Goal: Task Accomplishment & Management: Manage account settings

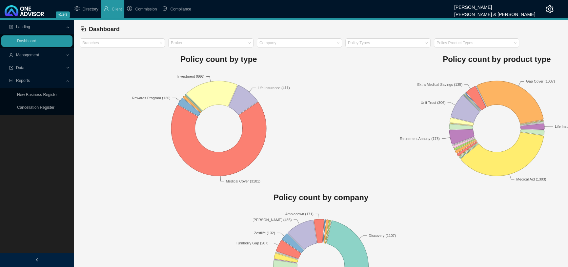
click at [66, 54] on div "Management" at bounding box center [36, 54] width 71 height 11
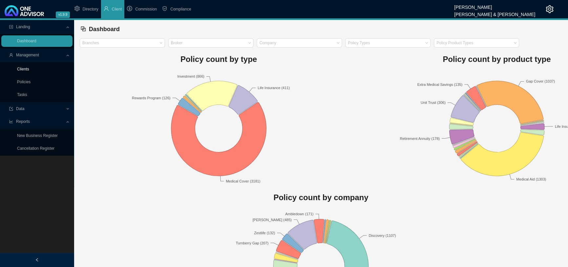
click at [25, 69] on link "Clients" at bounding box center [23, 69] width 12 height 5
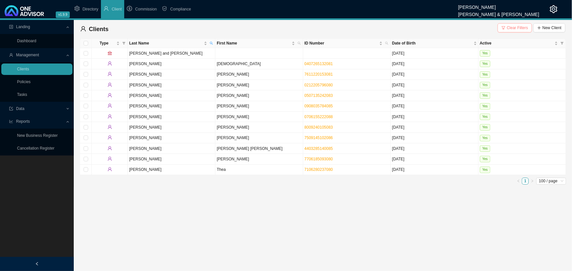
click at [515, 29] on span "Clear Filters" at bounding box center [517, 28] width 21 height 7
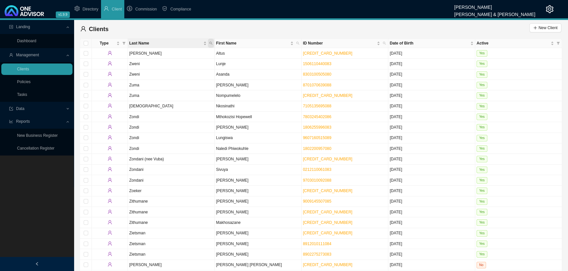
click at [209, 43] on icon "search" at bounding box center [210, 43] width 3 height 3
type input "b"
type input "[PERSON_NAME]"
click at [199, 66] on span "Reset" at bounding box center [196, 67] width 10 height 7
click at [174, 66] on button "Search" at bounding box center [163, 67] width 29 height 7
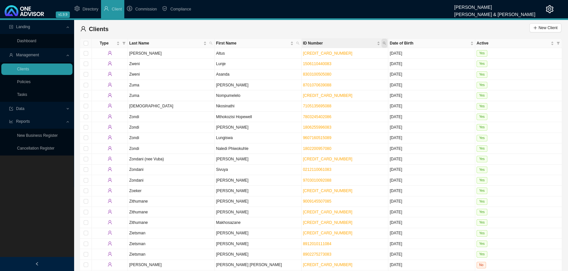
click at [384, 43] on icon "search" at bounding box center [383, 43] width 3 height 3
type input "770618"
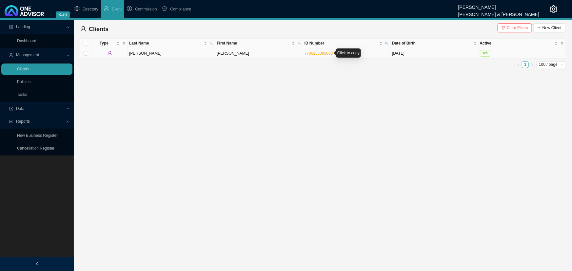
click at [318, 52] on link "7706185093080" at bounding box center [318, 53] width 29 height 5
click at [169, 52] on td "[PERSON_NAME]" at bounding box center [171, 53] width 87 height 10
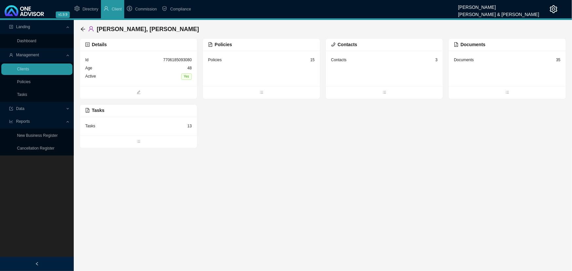
click at [262, 69] on div "Policies 15" at bounding box center [261, 68] width 117 height 35
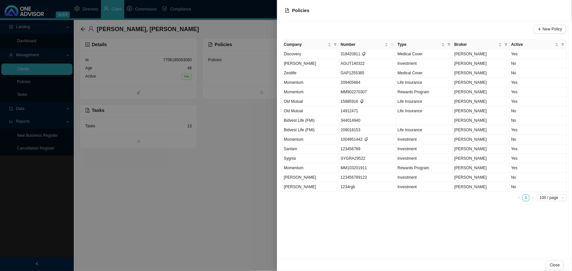
click at [242, 163] on div at bounding box center [286, 135] width 572 height 271
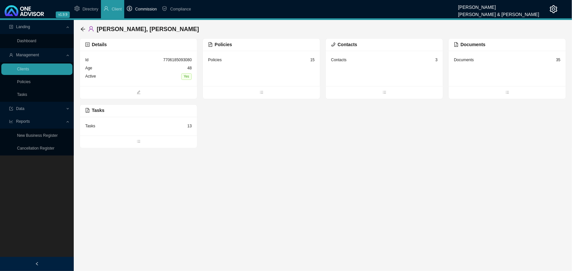
click at [145, 9] on span "Commission" at bounding box center [146, 9] width 22 height 5
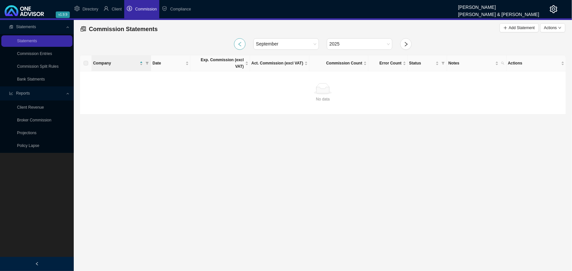
click at [239, 45] on icon "left" at bounding box center [239, 44] width 5 height 5
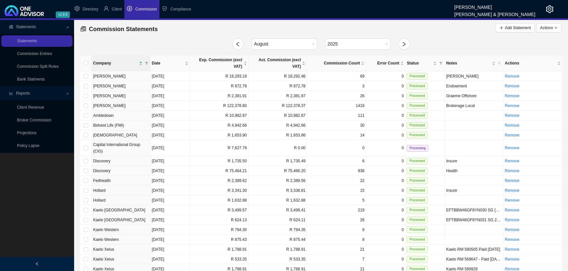
click at [67, 27] on icon at bounding box center [68, 27] width 3 height 0
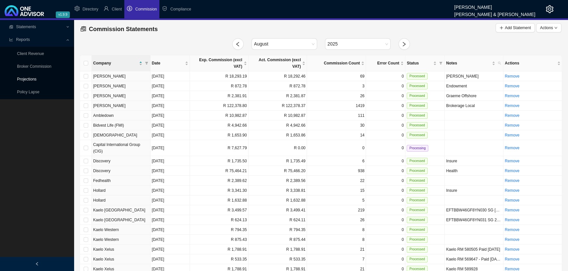
click at [30, 78] on link "Projections" at bounding box center [26, 79] width 19 height 5
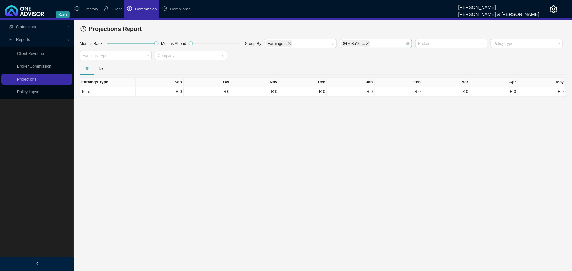
click at [366, 42] on icon "close" at bounding box center [367, 43] width 3 height 3
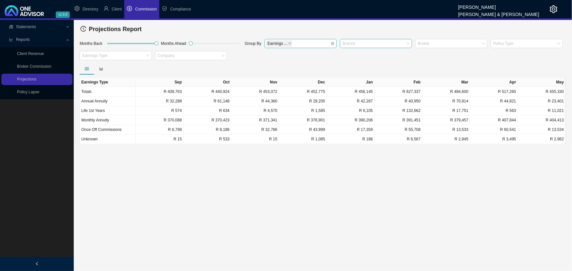
click at [299, 42] on div "Earnings ..." at bounding box center [297, 44] width 63 height 8
click at [288, 41] on span at bounding box center [289, 44] width 3 height 6
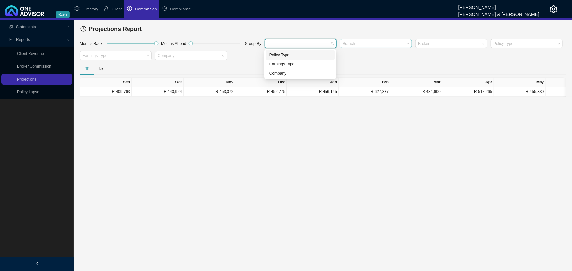
click at [287, 41] on div at bounding box center [297, 43] width 63 height 5
click at [285, 42] on div at bounding box center [297, 43] width 63 height 5
click at [280, 72] on div "Company" at bounding box center [300, 73] width 62 height 7
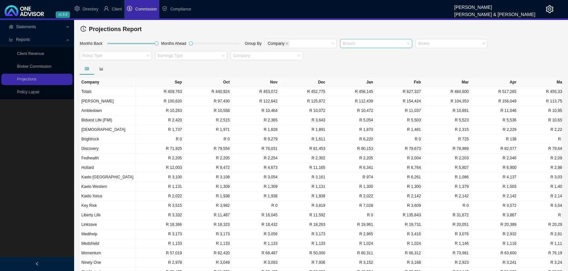
click at [199, 71] on div at bounding box center [321, 69] width 482 height 12
click at [360, 42] on div at bounding box center [372, 43] width 63 height 5
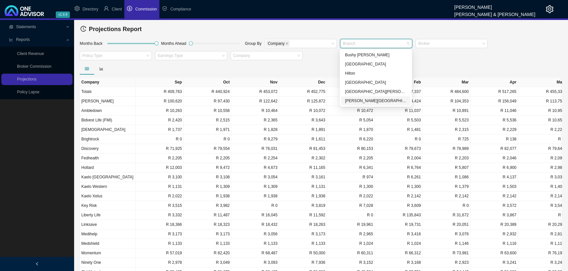
click at [360, 101] on div "[PERSON_NAME][GEOGRAPHIC_DATA]" at bounding box center [376, 101] width 62 height 7
click at [444, 60] on div "Months Back Months Ahead Group By Company [PERSON_NAME] Be... Broker Policy Typ…" at bounding box center [320, 50] width 485 height 25
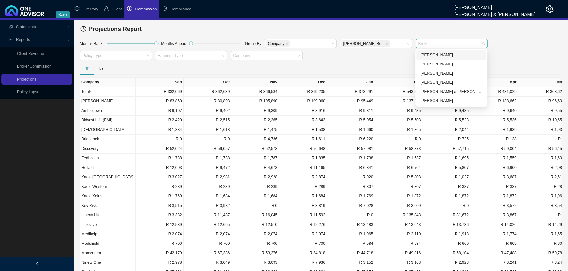
click at [431, 43] on div at bounding box center [447, 43] width 63 height 5
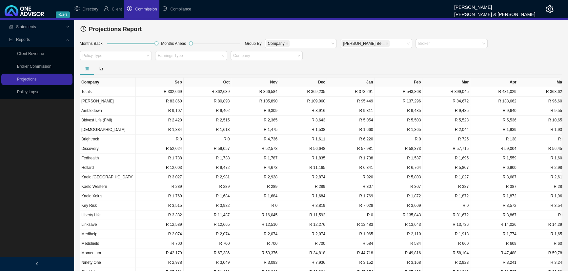
click at [389, 56] on div "Months Back Months Ahead Group By Company [PERSON_NAME] Be... Broker Policy Typ…" at bounding box center [320, 50] width 485 height 25
click at [120, 55] on div at bounding box center [112, 55] width 63 height 5
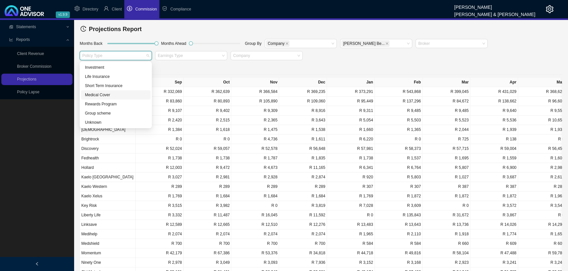
click at [106, 93] on div "Medical Cover" at bounding box center [116, 95] width 62 height 7
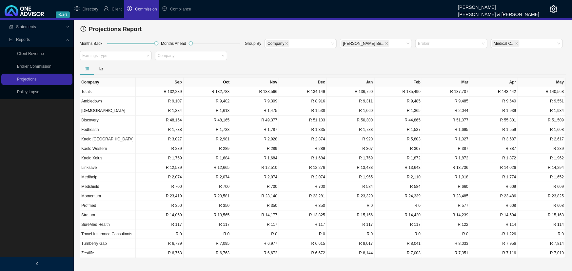
click at [205, 64] on div at bounding box center [323, 69] width 486 height 12
click at [102, 69] on icon "bar-chart" at bounding box center [101, 69] width 4 height 4
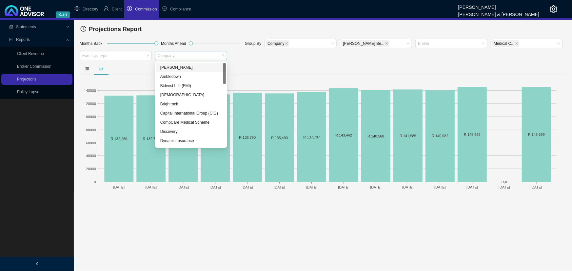
click at [199, 56] on div at bounding box center [187, 55] width 63 height 5
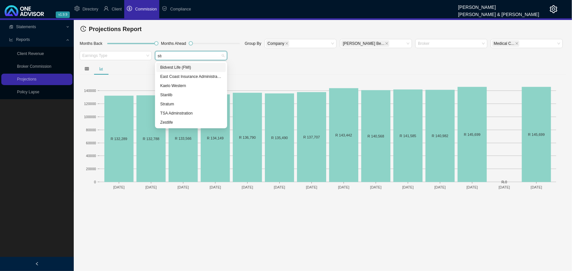
type input "stra"
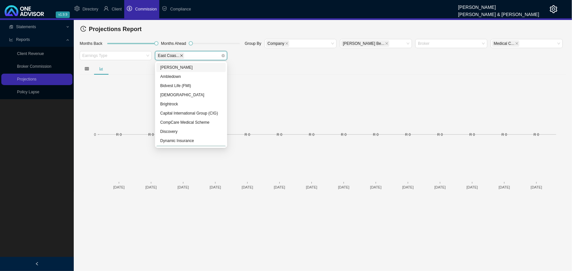
click at [180, 55] on icon "close" at bounding box center [181, 55] width 3 height 3
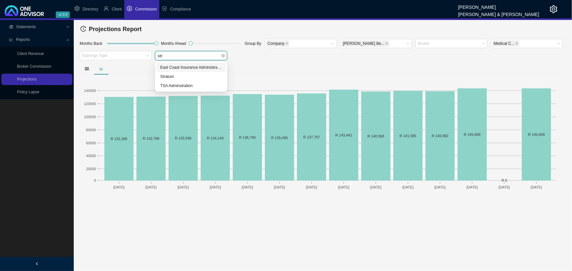
type input "stra"
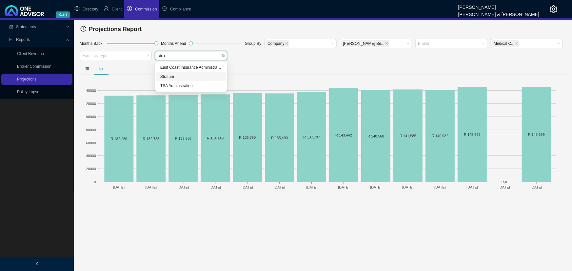
click at [179, 78] on div "Stratum" at bounding box center [191, 76] width 62 height 7
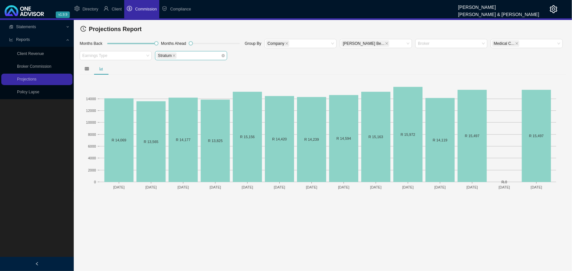
click at [281, 65] on div at bounding box center [323, 69] width 486 height 12
click at [113, 9] on span "Client" at bounding box center [117, 9] width 10 height 5
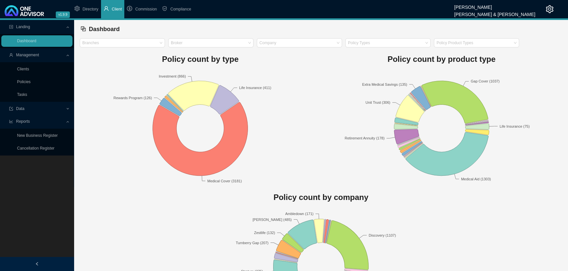
click at [66, 108] on div "Data" at bounding box center [36, 108] width 71 height 11
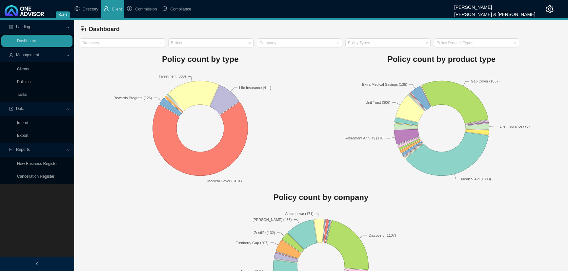
click at [66, 108] on div "Data" at bounding box center [36, 108] width 71 height 11
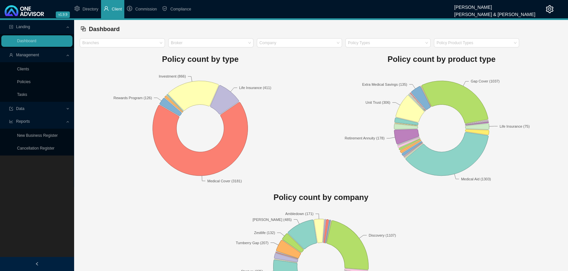
click at [61, 54] on span "Management" at bounding box center [37, 54] width 56 height 11
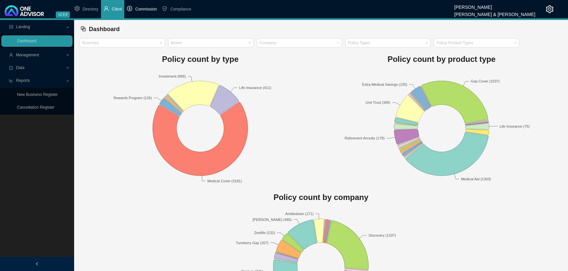
click at [146, 9] on span "Commission" at bounding box center [146, 9] width 22 height 5
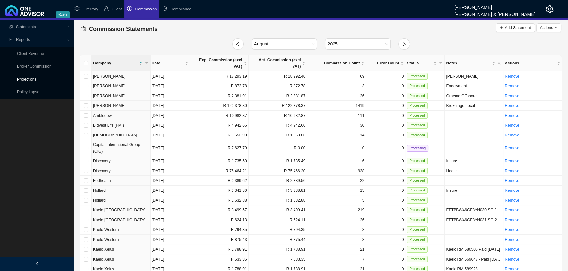
click at [36, 78] on link "Projections" at bounding box center [26, 79] width 19 height 5
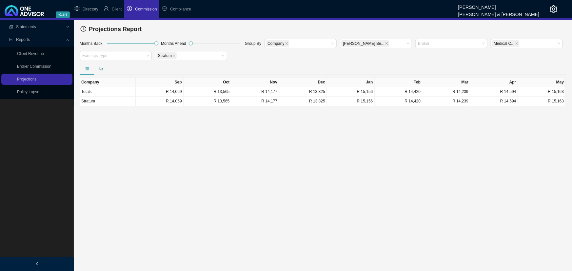
click at [102, 67] on icon "bar-chart" at bounding box center [101, 69] width 4 height 4
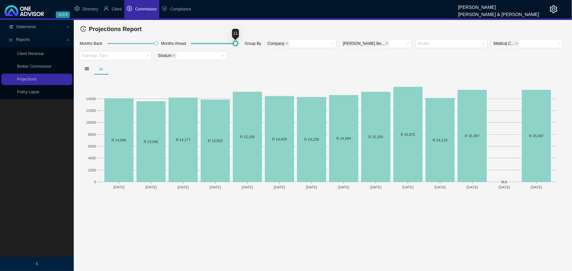
drag, startPoint x: 192, startPoint y: 43, endPoint x: 236, endPoint y: 42, distance: 43.9
click at [236, 42] on div at bounding box center [235, 43] width 3 height 3
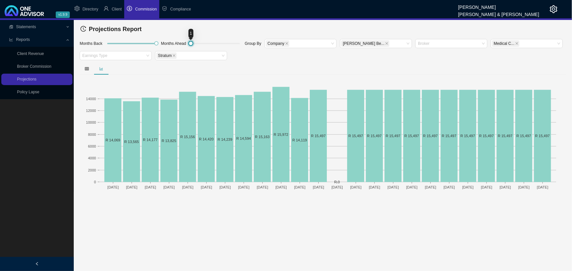
drag, startPoint x: 236, startPoint y: 42, endPoint x: 171, endPoint y: 43, distance: 64.6
click at [171, 43] on div "Months Back Months Ahead Group By Company [PERSON_NAME] Be... Broker Medical C.…" at bounding box center [323, 50] width 490 height 25
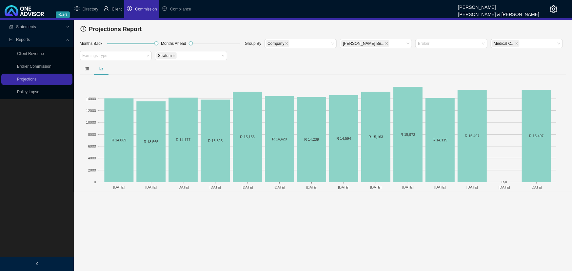
click at [117, 8] on span "Client" at bounding box center [117, 9] width 10 height 5
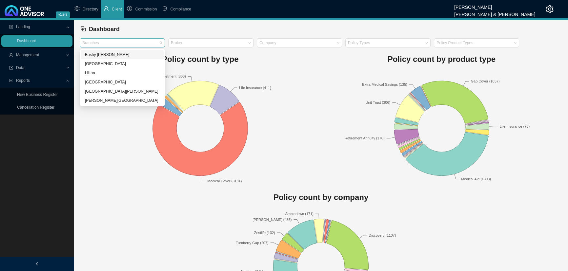
click at [138, 42] on div at bounding box center [119, 43] width 76 height 5
click at [105, 101] on div "[PERSON_NAME][GEOGRAPHIC_DATA]" at bounding box center [122, 100] width 75 height 7
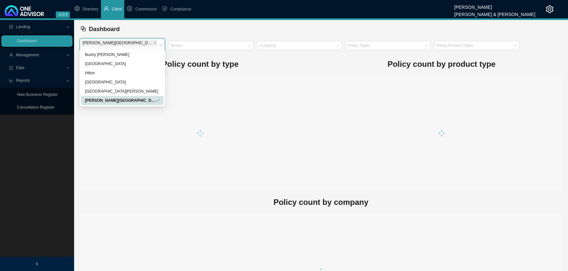
drag, startPoint x: 104, startPoint y: 122, endPoint x: 133, endPoint y: 94, distance: 40.8
click at [105, 121] on div at bounding box center [200, 133] width 241 height 115
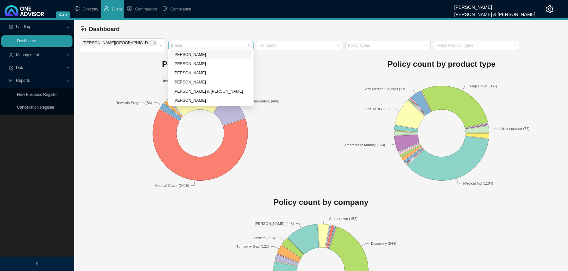
click at [201, 43] on div at bounding box center [207, 45] width 76 height 5
click at [274, 76] on rect at bounding box center [200, 133] width 241 height 115
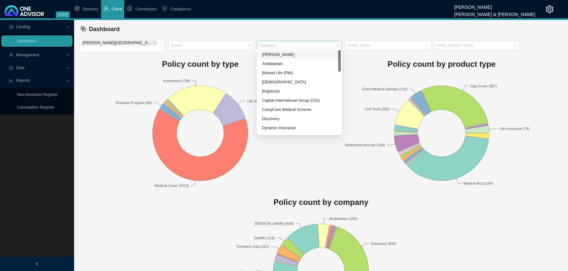
click at [287, 43] on div at bounding box center [296, 45] width 76 height 5
click at [366, 43] on div at bounding box center [384, 45] width 76 height 5
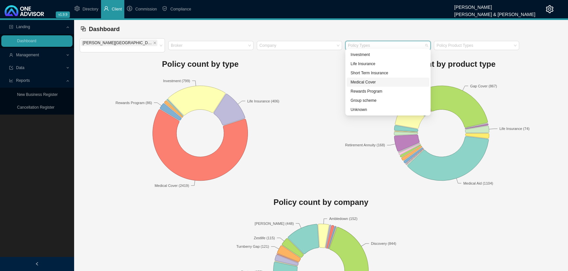
click at [366, 81] on div "Medical Cover" at bounding box center [387, 82] width 75 height 7
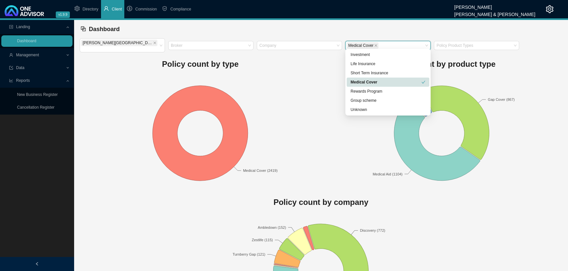
click at [299, 70] on div "Policy count by type Investment (799) Life Insurance (406) Medical Cover (2419)…" at bounding box center [200, 121] width 241 height 138
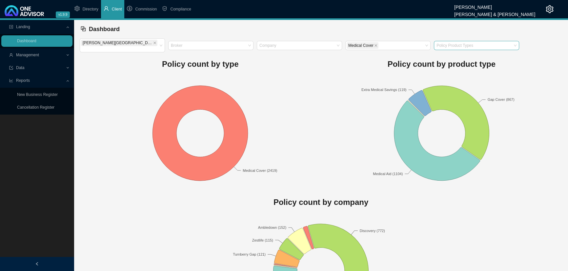
click at [455, 43] on div at bounding box center [473, 45] width 76 height 5
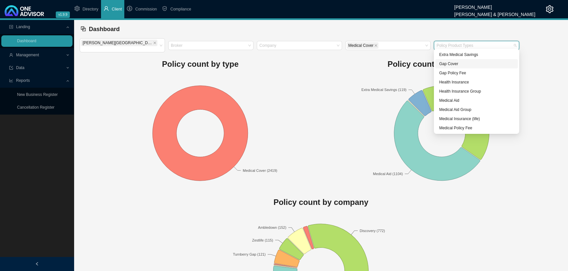
click at [460, 64] on div "Gap Cover" at bounding box center [476, 64] width 75 height 7
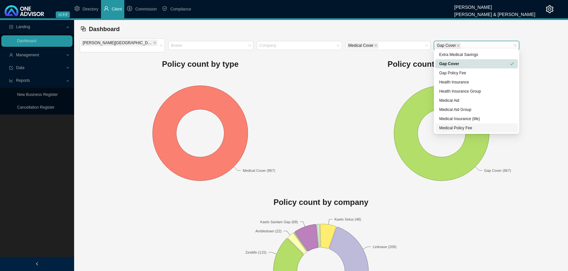
click at [383, 91] on rect at bounding box center [441, 133] width 241 height 115
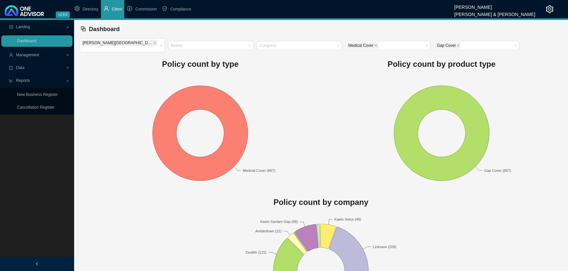
drag, startPoint x: 145, startPoint y: 7, endPoint x: 128, endPoint y: 20, distance: 21.8
click at [146, 7] on span "Commission" at bounding box center [146, 9] width 22 height 5
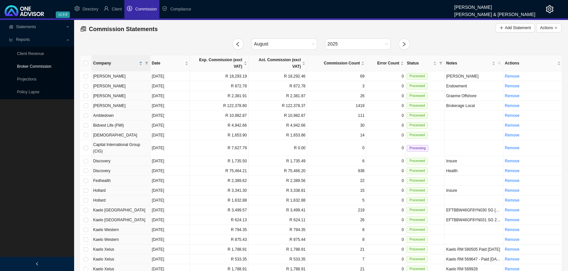
click at [40, 66] on link "Broker Commission" at bounding box center [34, 66] width 34 height 5
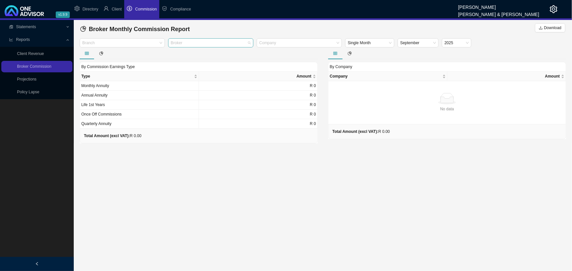
click at [204, 42] on div at bounding box center [207, 43] width 76 height 5
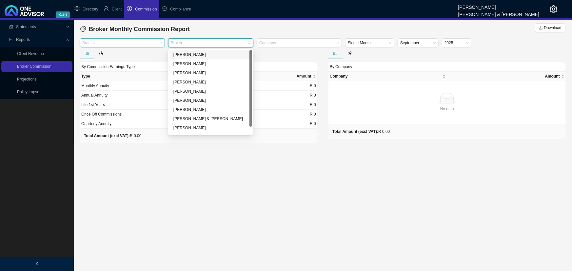
click at [125, 43] on div at bounding box center [119, 43] width 76 height 5
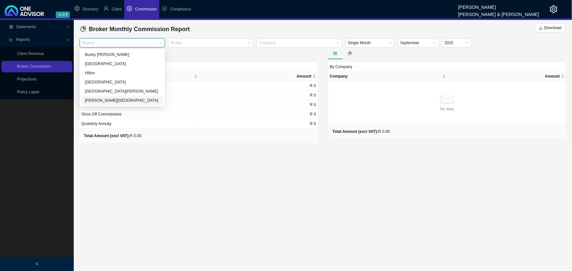
click at [97, 99] on div "[PERSON_NAME][GEOGRAPHIC_DATA]" at bounding box center [122, 100] width 75 height 7
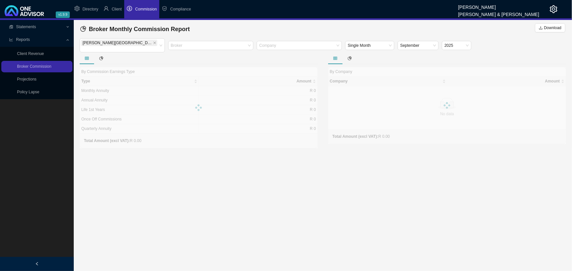
click at [256, 53] on div at bounding box center [199, 58] width 238 height 12
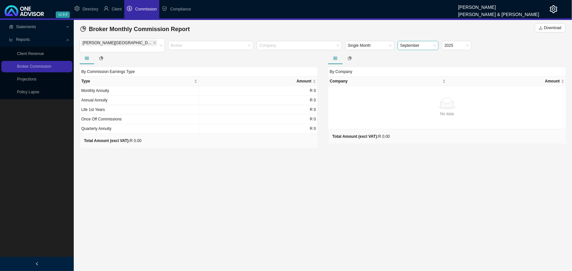
click at [416, 42] on span "September" at bounding box center [418, 45] width 36 height 9
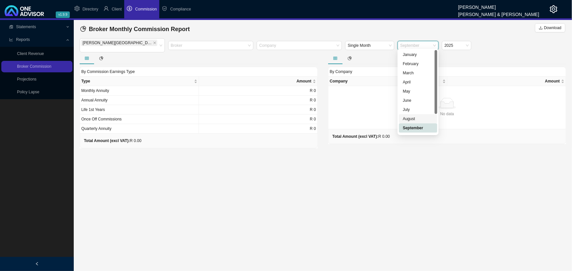
click at [411, 118] on div "August" at bounding box center [418, 119] width 30 height 7
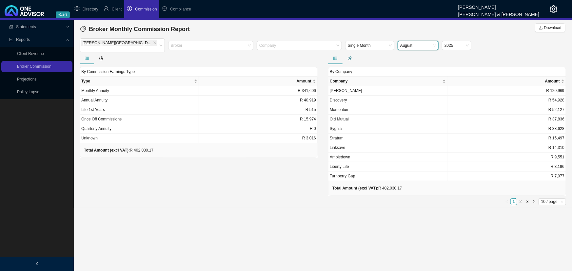
click at [350, 56] on icon "pie-chart" at bounding box center [350, 58] width 4 height 4
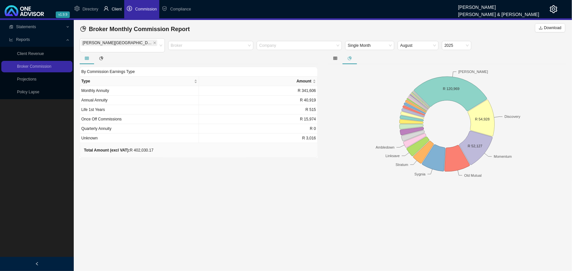
click at [114, 7] on span "Client" at bounding box center [117, 9] width 10 height 5
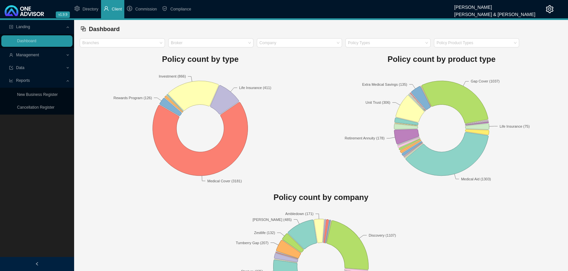
click at [56, 56] on span "Management" at bounding box center [37, 54] width 56 height 11
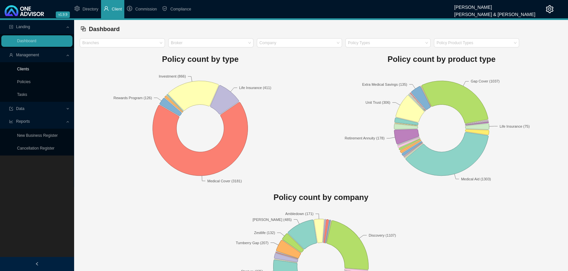
click at [24, 68] on link "Clients" at bounding box center [23, 69] width 12 height 5
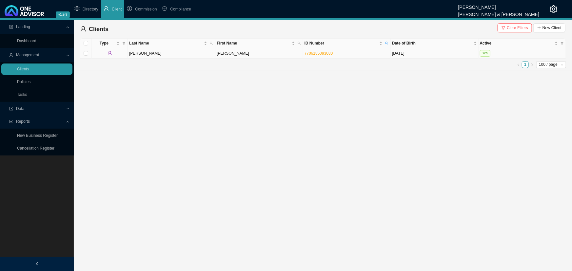
click at [271, 52] on td "[PERSON_NAME]" at bounding box center [258, 53] width 87 height 10
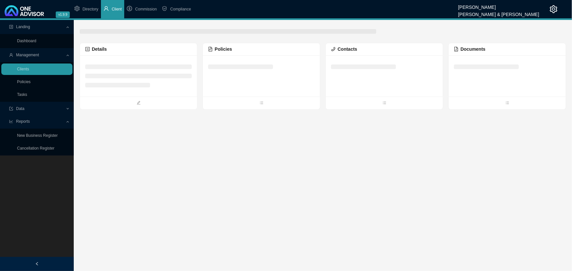
click at [262, 79] on div at bounding box center [261, 75] width 117 height 41
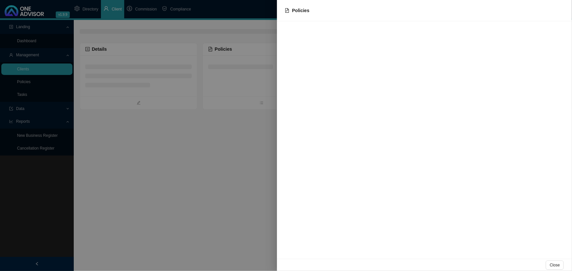
click at [223, 139] on div at bounding box center [286, 135] width 572 height 271
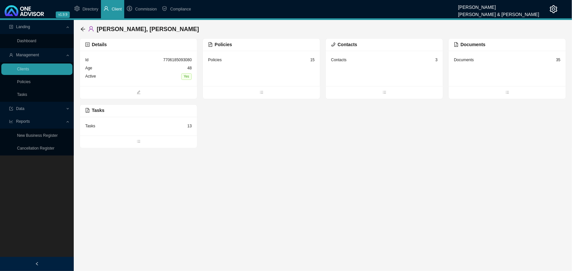
click at [275, 75] on div "Policies 15" at bounding box center [261, 68] width 117 height 35
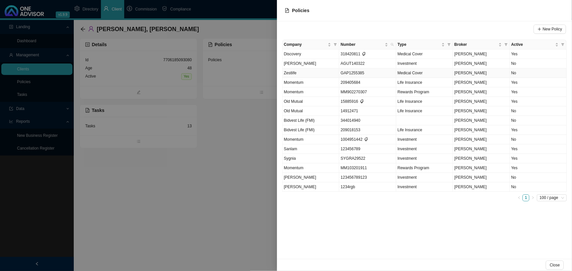
click at [325, 72] on td "Zestlife" at bounding box center [310, 73] width 57 height 10
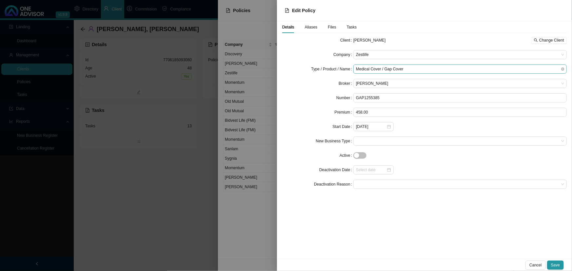
click at [426, 69] on span "Medical Cover / Gap Cover" at bounding box center [460, 69] width 208 height 9
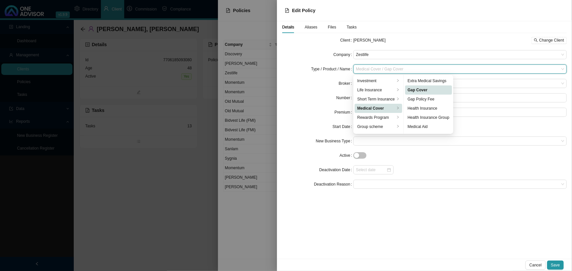
click at [426, 88] on div "Gap Cover" at bounding box center [429, 90] width 42 height 7
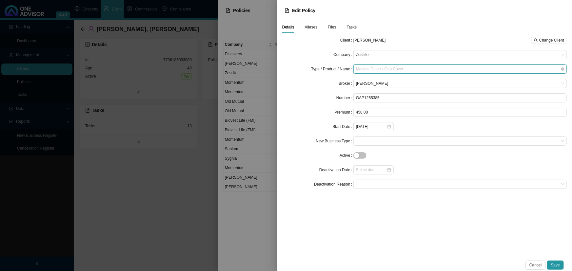
click at [372, 68] on span "Medical Cover / Gap Cover" at bounding box center [460, 69] width 208 height 9
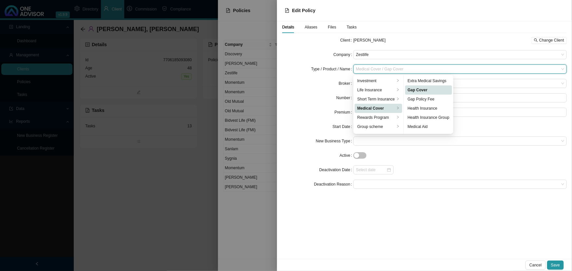
click at [367, 108] on div "Medical Cover" at bounding box center [376, 108] width 38 height 7
click at [313, 103] on form "Client [PERSON_NAME] Change Client Company Zestlife Type / Product / Name Medic…" at bounding box center [424, 112] width 284 height 153
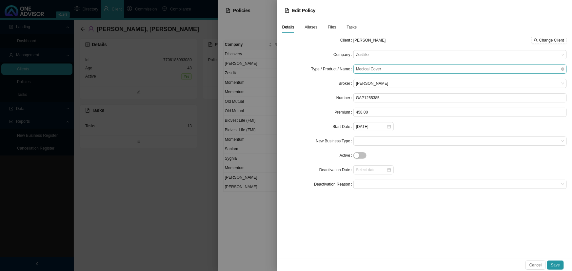
click at [383, 68] on span "Medical Cover" at bounding box center [460, 69] width 208 height 9
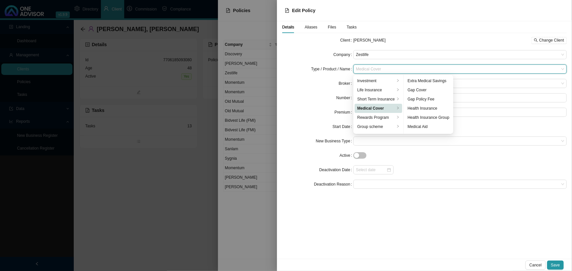
click at [314, 83] on div "Broker" at bounding box center [317, 83] width 71 height 9
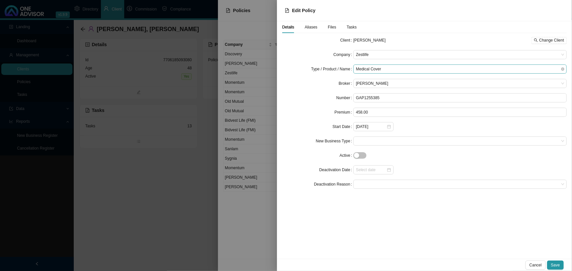
click at [374, 67] on span "Medical Cover" at bounding box center [460, 69] width 208 height 9
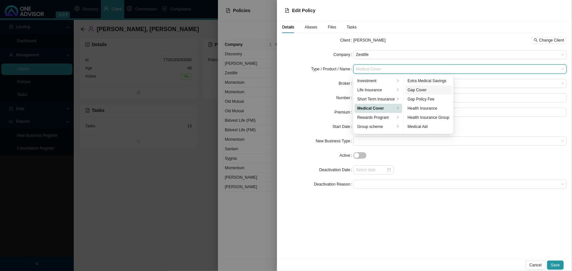
click at [428, 88] on div "Gap Cover" at bounding box center [429, 90] width 42 height 7
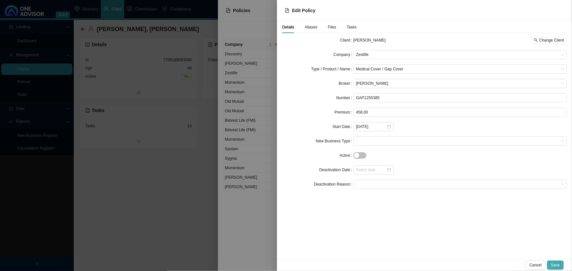
click at [562, 265] on button "Save" at bounding box center [555, 265] width 17 height 9
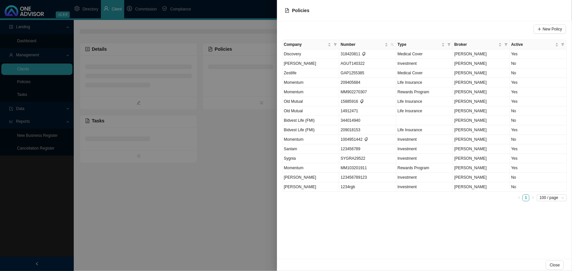
click at [178, 176] on div at bounding box center [286, 135] width 572 height 271
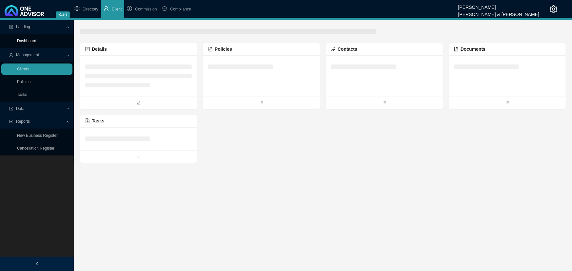
click at [30, 40] on link "Dashboard" at bounding box center [26, 41] width 19 height 5
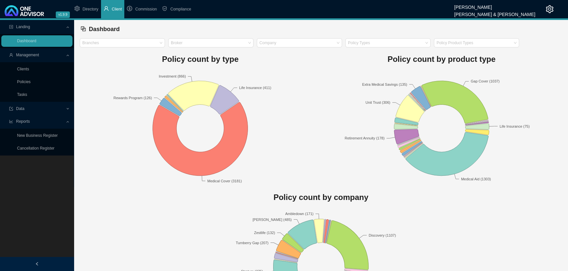
click at [39, 108] on span "Data" at bounding box center [37, 108] width 56 height 11
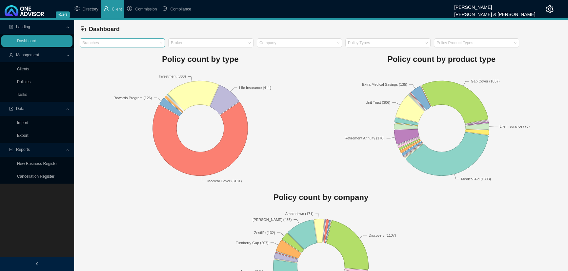
click at [108, 43] on div at bounding box center [119, 43] width 76 height 5
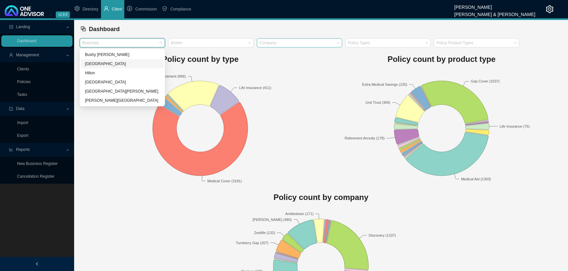
click at [291, 44] on div at bounding box center [296, 43] width 76 height 5
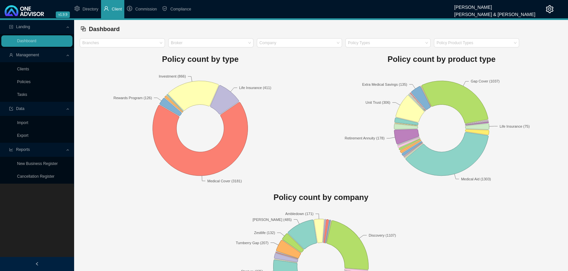
click at [548, 8] on icon "setting" at bounding box center [550, 9] width 8 height 8
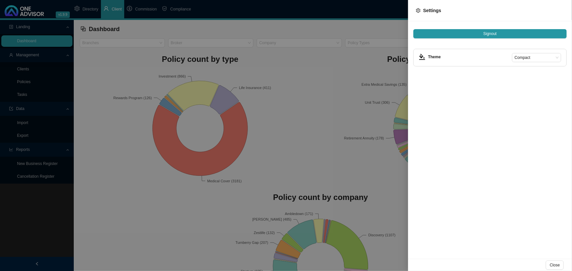
click at [117, 151] on div at bounding box center [286, 135] width 572 height 271
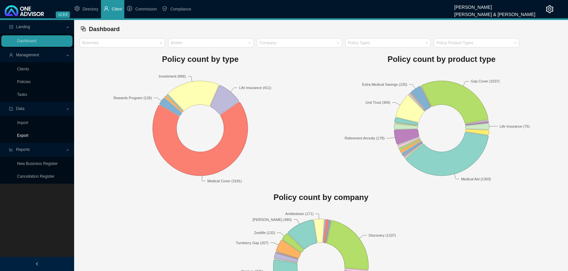
click at [25, 136] on link "Export" at bounding box center [22, 135] width 11 height 5
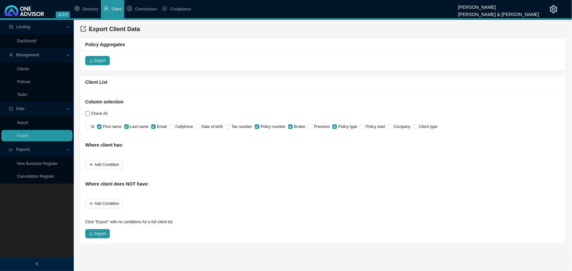
click at [88, 113] on input "Check All" at bounding box center [87, 113] width 5 height 5
checkbox input "true"
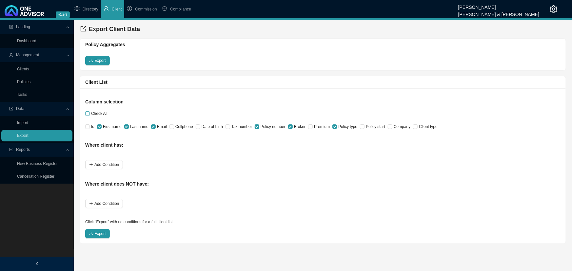
checkbox input "true"
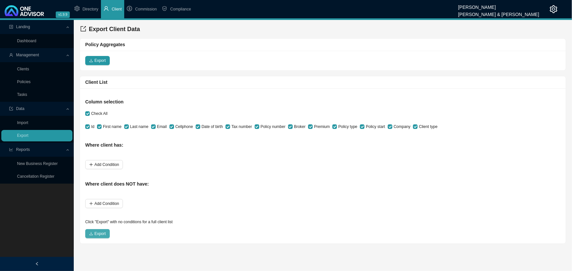
click at [102, 232] on span "Export" at bounding box center [99, 234] width 11 height 7
click at [26, 122] on link "Import" at bounding box center [22, 123] width 11 height 5
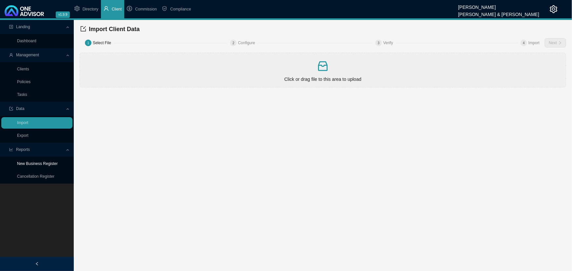
click at [50, 164] on link "New Business Register" at bounding box center [37, 164] width 41 height 5
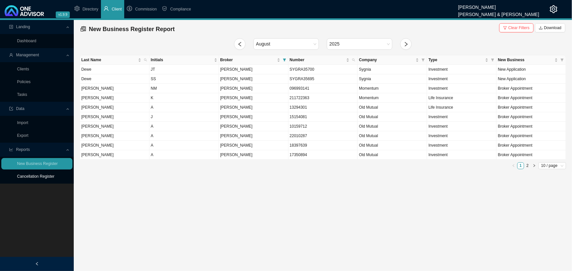
click at [45, 177] on link "Cancellation Register" at bounding box center [35, 176] width 37 height 5
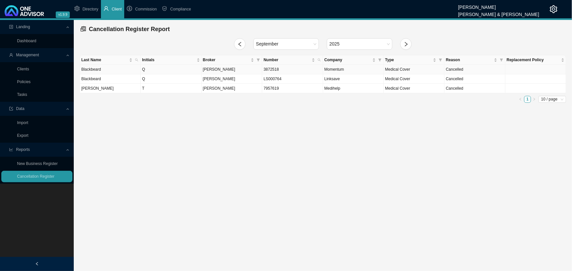
click at [128, 68] on td "Blackbeard" at bounding box center [110, 70] width 61 height 10
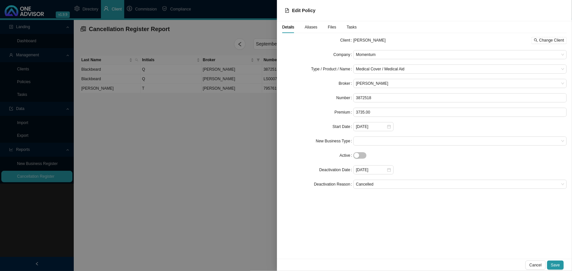
click at [43, 164] on div at bounding box center [286, 135] width 572 height 271
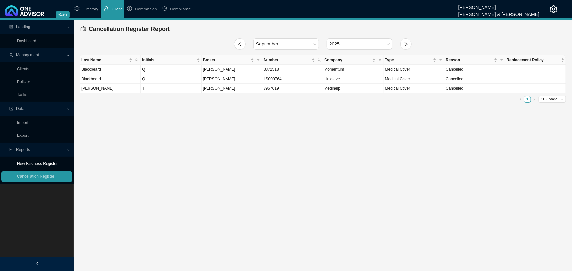
click at [43, 164] on link "New Business Register" at bounding box center [37, 164] width 41 height 5
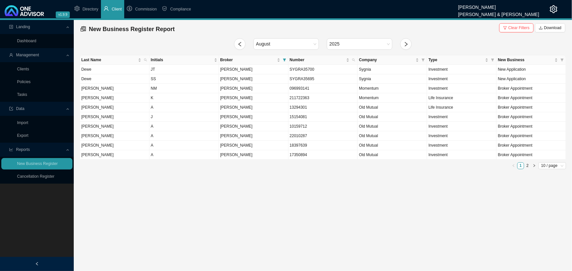
click at [208, 203] on main "Landing Dashboard Management Clients Policies Tasks Data Import Export Reports …" at bounding box center [286, 145] width 572 height 251
click at [90, 8] on span "Directory" at bounding box center [91, 9] width 16 height 5
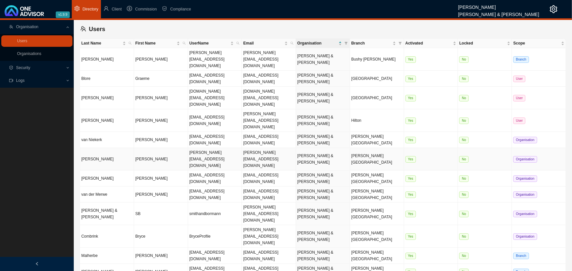
click at [117, 148] on td "[PERSON_NAME]" at bounding box center [107, 159] width 54 height 23
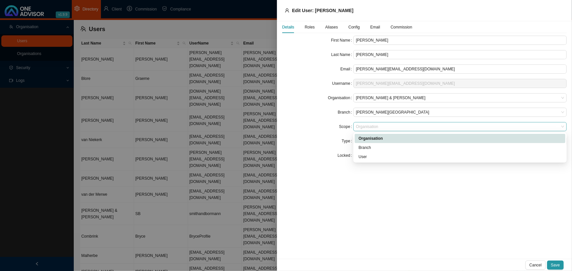
click at [384, 127] on span "Organisation" at bounding box center [460, 127] width 208 height 9
click at [371, 148] on div "Branch" at bounding box center [459, 148] width 203 height 7
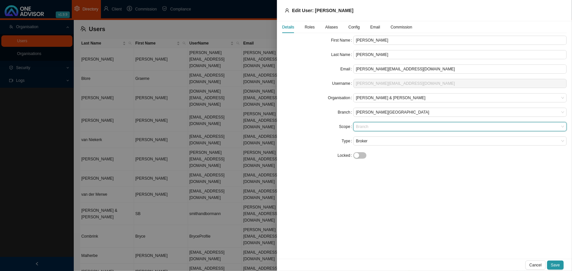
click at [370, 127] on span "Branch" at bounding box center [460, 127] width 208 height 9
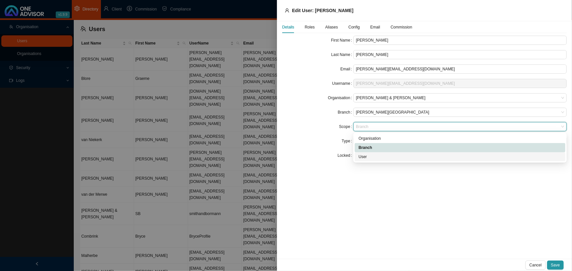
click at [369, 158] on div "User" at bounding box center [459, 157] width 203 height 7
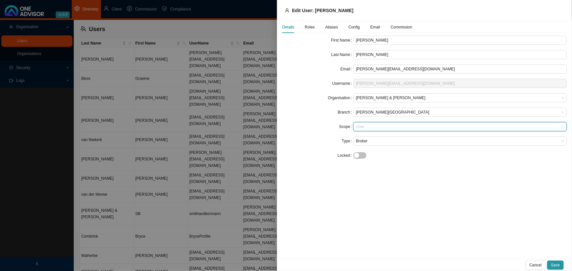
click at [374, 125] on span "User" at bounding box center [460, 127] width 208 height 9
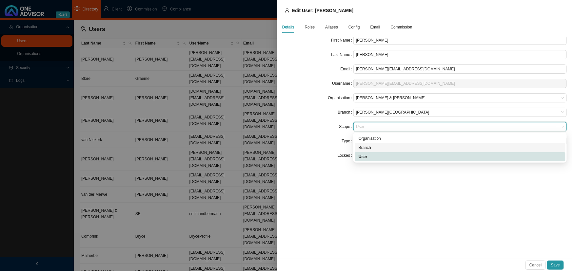
click at [371, 147] on div "Branch" at bounding box center [459, 148] width 203 height 7
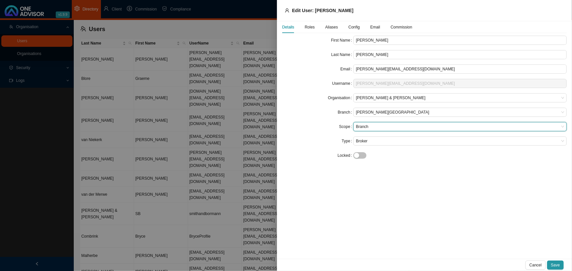
click at [372, 127] on span "Branch" at bounding box center [460, 127] width 208 height 9
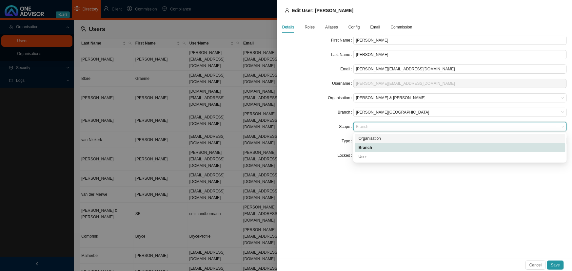
click at [373, 139] on div "Organisation" at bounding box center [459, 138] width 203 height 7
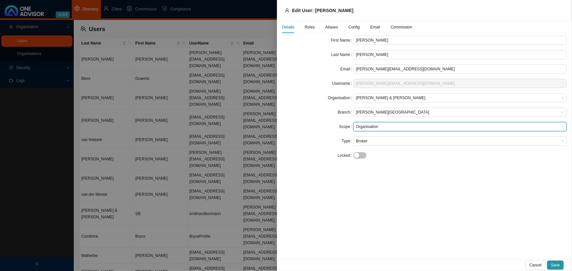
click at [309, 26] on span "Roles" at bounding box center [310, 27] width 10 height 4
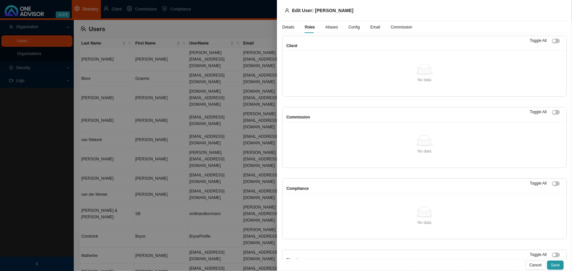
drag, startPoint x: 174, startPoint y: 247, endPoint x: 178, endPoint y: 239, distance: 9.1
click at [174, 246] on div at bounding box center [286, 135] width 572 height 271
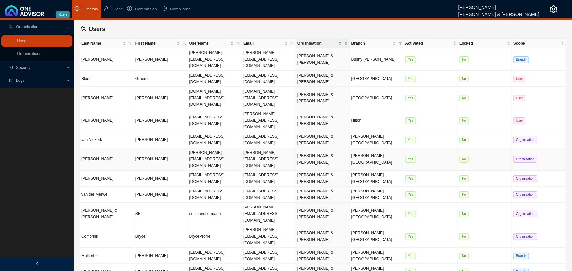
click at [118, 148] on td "[PERSON_NAME]" at bounding box center [107, 159] width 54 height 23
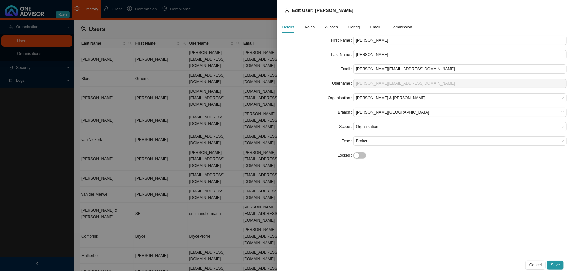
click at [309, 25] on span "Roles" at bounding box center [310, 27] width 10 height 4
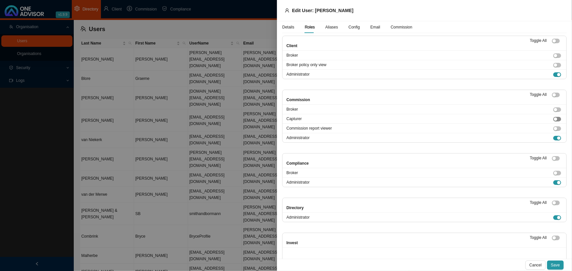
click at [553, 118] on span "button" at bounding box center [557, 119] width 8 height 5
click at [557, 118] on div "button" at bounding box center [558, 119] width 3 height 3
click at [552, 39] on span "button" at bounding box center [556, 41] width 8 height 5
click at [556, 39] on div "button" at bounding box center [557, 40] width 3 height 3
click at [552, 41] on div "button" at bounding box center [553, 40] width 3 height 3
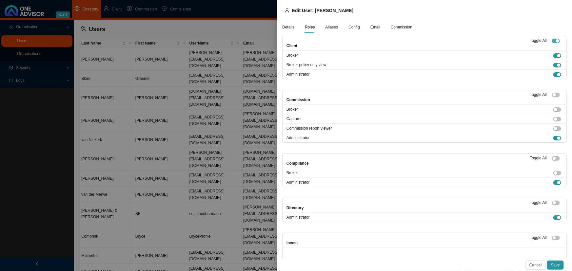
click at [552, 41] on button "button" at bounding box center [556, 41] width 8 height 5
click at [553, 53] on span "button" at bounding box center [557, 55] width 8 height 5
click at [552, 93] on div "button" at bounding box center [553, 94] width 3 height 3
click at [556, 94] on div "button" at bounding box center [557, 94] width 3 height 3
click at [552, 157] on div "button" at bounding box center [553, 158] width 3 height 3
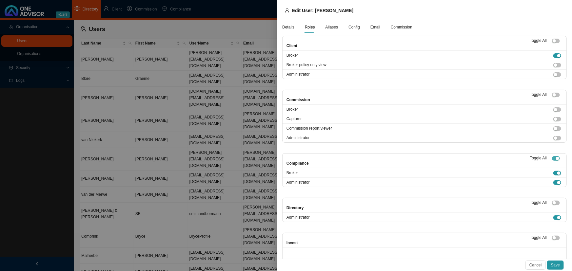
click at [552, 157] on span "button" at bounding box center [556, 158] width 8 height 5
click at [552, 202] on span "button" at bounding box center [556, 203] width 8 height 5
click at [556, 202] on div "button" at bounding box center [557, 203] width 3 height 3
click at [554, 73] on span "button" at bounding box center [557, 74] width 8 height 5
click at [557, 55] on div "button" at bounding box center [558, 55] width 3 height 3
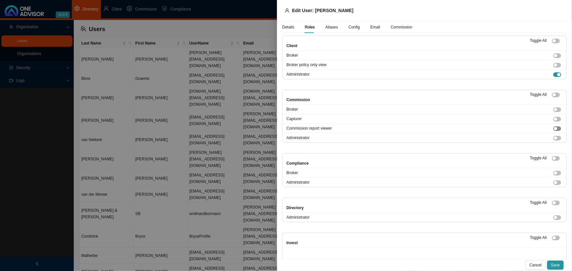
click at [553, 129] on span "button" at bounding box center [557, 128] width 8 height 5
click at [557, 129] on div "button" at bounding box center [558, 128] width 3 height 3
click at [172, 194] on div at bounding box center [286, 135] width 572 height 271
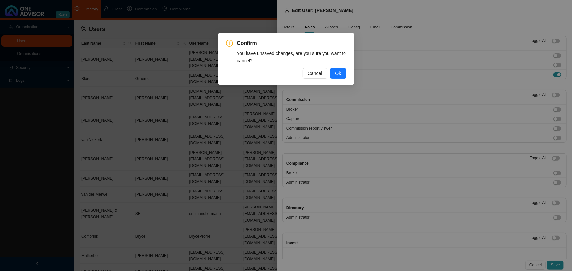
drag, startPoint x: 179, startPoint y: 222, endPoint x: 250, endPoint y: 136, distance: 110.8
click at [181, 221] on div "Confirm You have unsaved changes, are you sure you want to cancel? Cancel Ok" at bounding box center [286, 135] width 572 height 271
click at [337, 74] on span "Ok" at bounding box center [338, 73] width 6 height 7
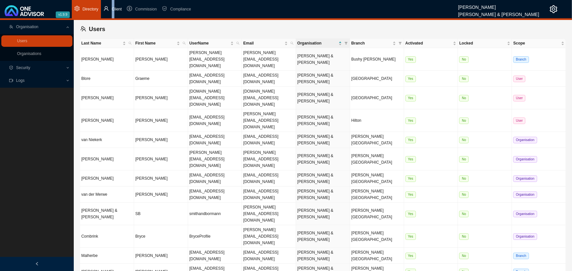
click at [113, 8] on span "Client" at bounding box center [117, 9] width 10 height 5
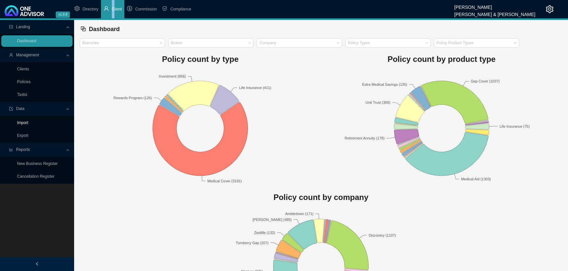
click at [27, 121] on link "Import" at bounding box center [22, 123] width 11 height 5
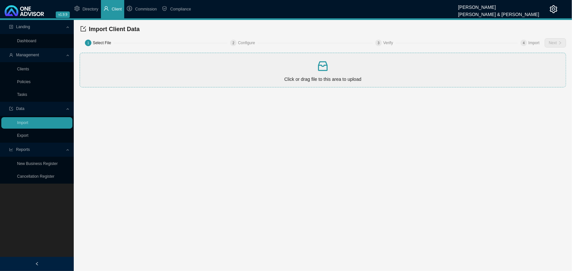
click at [220, 69] on p at bounding box center [323, 66] width 480 height 13
click at [553, 40] on span "Next" at bounding box center [553, 43] width 8 height 7
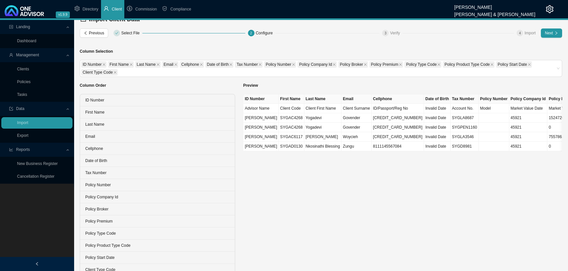
scroll to position [14, 0]
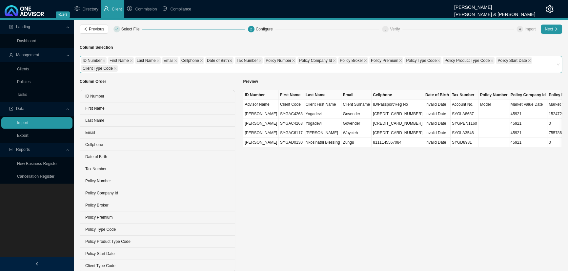
click at [229, 59] on icon "close" at bounding box center [230, 60] width 3 height 3
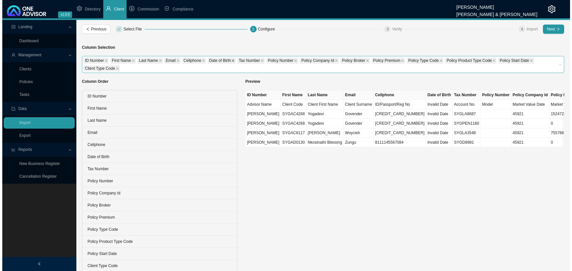
scroll to position [0, 0]
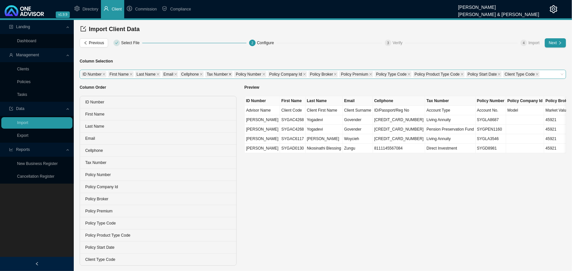
click at [228, 73] on icon "close" at bounding box center [229, 74] width 3 height 3
click at [274, 73] on icon "close" at bounding box center [275, 74] width 3 height 3
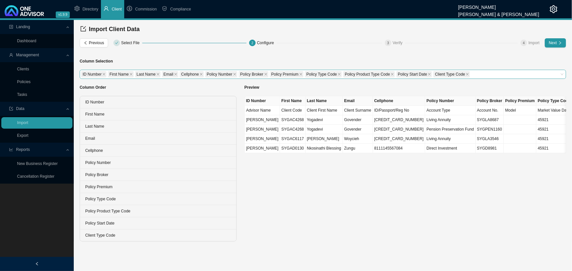
click at [284, 237] on div "Preview ID Number First Name Last Name Email Cellphone Policy Number Policy Bro…" at bounding box center [405, 160] width 329 height 163
click at [23, 94] on link "Tasks" at bounding box center [22, 94] width 10 height 5
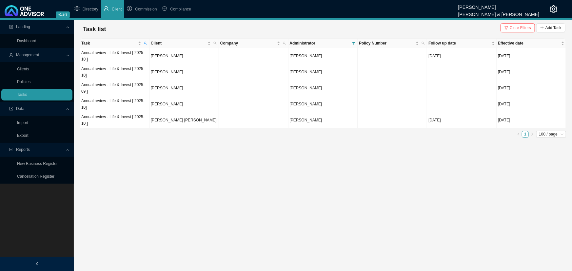
click at [68, 27] on icon at bounding box center [68, 27] width 3 height 0
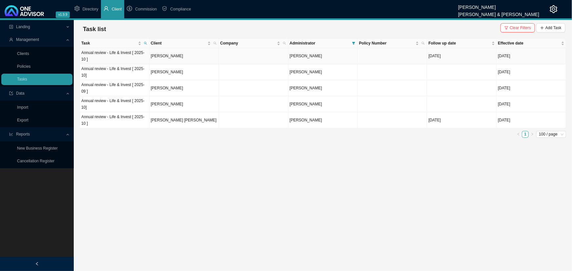
click at [120, 56] on td "Annual review - Life & Invest [ 2025-10 ]" at bounding box center [114, 56] width 69 height 16
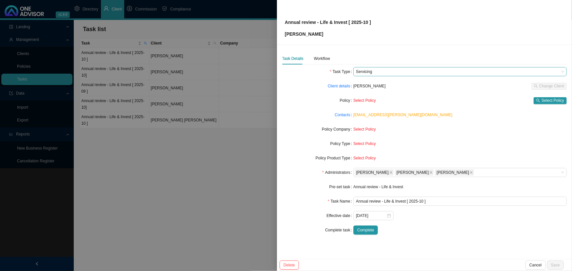
click at [381, 72] on span "Servicing" at bounding box center [460, 71] width 208 height 9
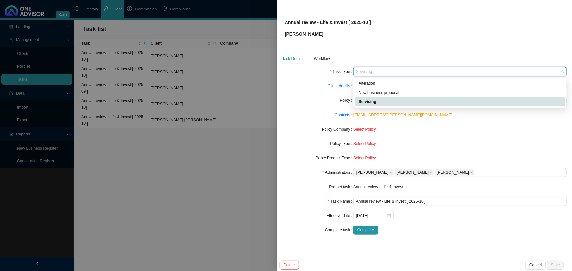
click at [376, 99] on div "Servicing" at bounding box center [459, 102] width 203 height 7
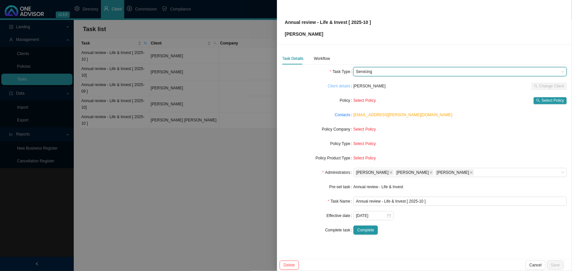
click at [342, 86] on link "Client details" at bounding box center [339, 86] width 23 height 7
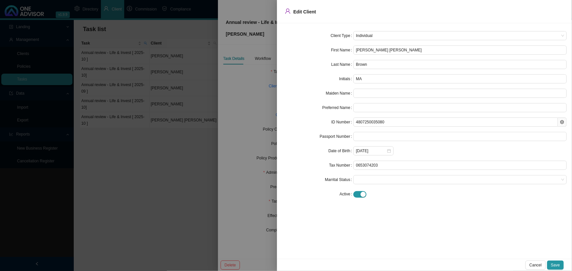
click at [256, 112] on div at bounding box center [286, 135] width 572 height 271
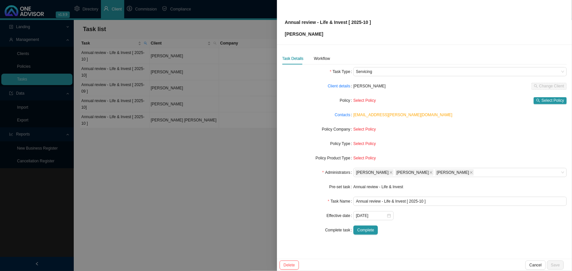
click at [345, 100] on label "Policy" at bounding box center [346, 100] width 13 height 9
click at [345, 115] on link "Contacts" at bounding box center [342, 115] width 15 height 7
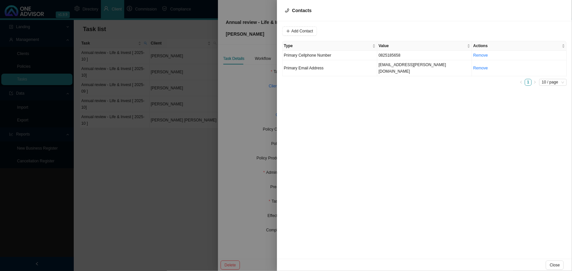
click at [260, 97] on div at bounding box center [286, 135] width 572 height 271
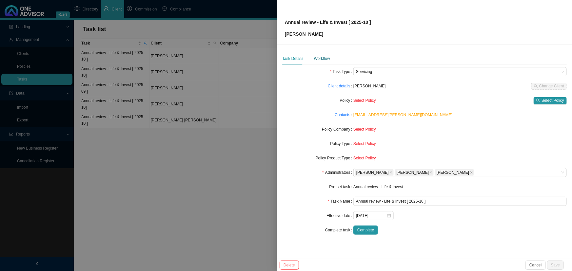
click at [321, 58] on div "Workflow" at bounding box center [322, 58] width 16 height 7
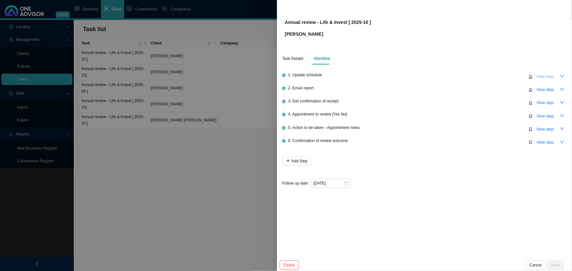
click at [544, 75] on span "View step" at bounding box center [544, 76] width 17 height 7
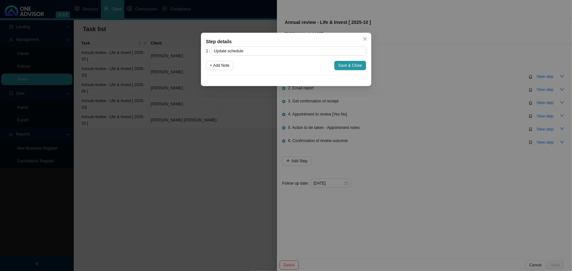
click at [364, 37] on icon "close" at bounding box center [365, 39] width 5 height 5
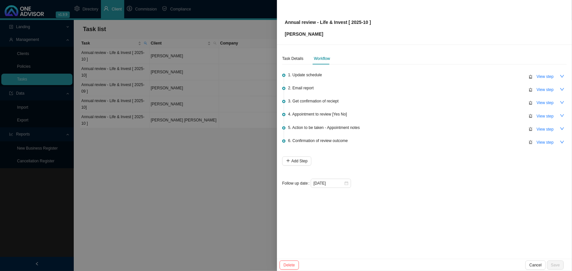
click at [172, 216] on div at bounding box center [286, 135] width 572 height 271
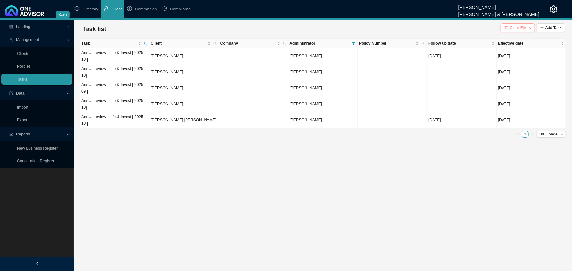
click at [519, 26] on span "Clear Filters" at bounding box center [520, 28] width 21 height 7
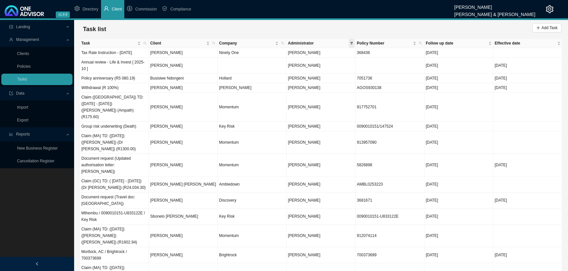
click at [352, 42] on icon "filter" at bounding box center [351, 43] width 3 height 3
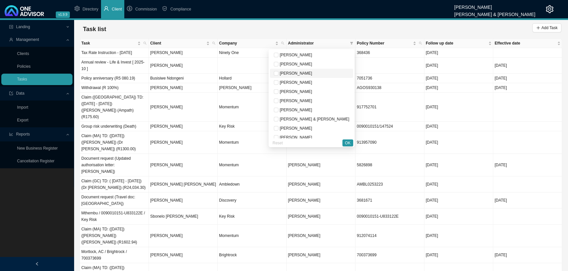
click at [319, 69] on li "[PERSON_NAME]" at bounding box center [311, 73] width 83 height 9
checkbox input "true"
click at [351, 144] on button "OK" at bounding box center [347, 143] width 11 height 7
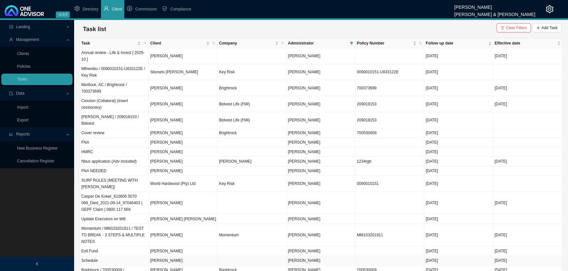
click at [183, 256] on td "[PERSON_NAME]" at bounding box center [183, 261] width 69 height 10
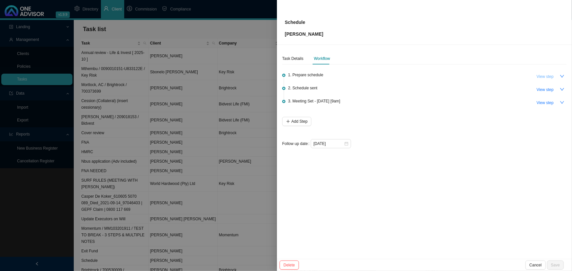
click at [549, 76] on span "View step" at bounding box center [544, 76] width 17 height 7
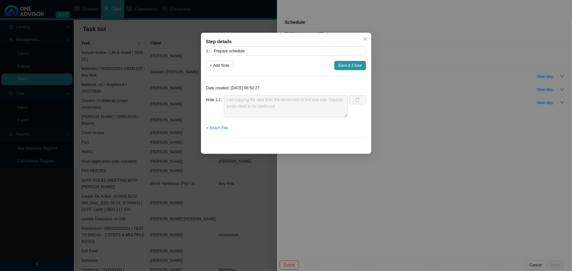
click at [426, 32] on div "Step details 1 Prepare schedule + Add Note Save & Close Date created: [DATE] 06…" at bounding box center [286, 135] width 572 height 271
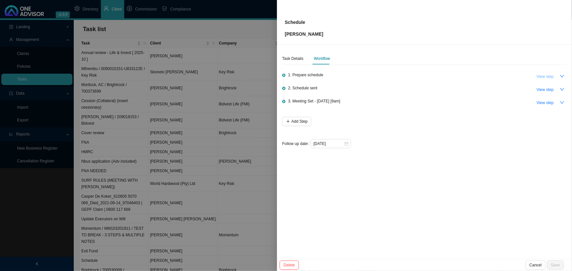
click at [546, 76] on span "View step" at bounding box center [544, 76] width 17 height 7
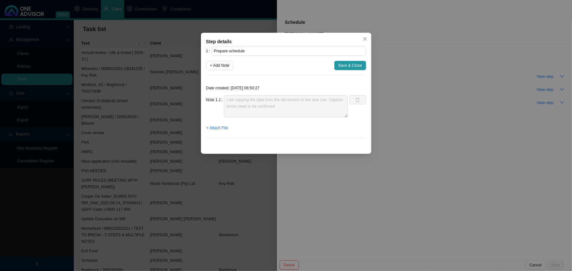
click at [370, 170] on div "Step details 1 Prepare schedule + Add Note Save & Close Date created: [DATE] 06…" at bounding box center [286, 135] width 572 height 271
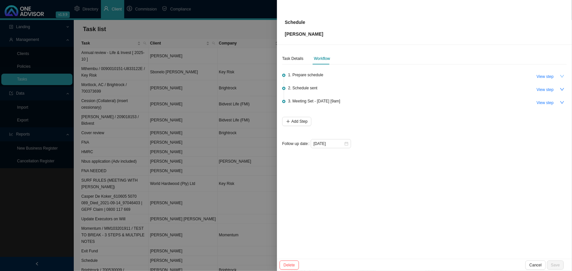
click at [563, 76] on icon "down" at bounding box center [562, 76] width 4 height 3
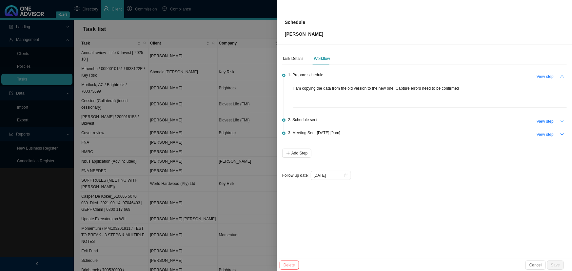
click at [563, 120] on icon "down" at bounding box center [562, 121] width 5 height 5
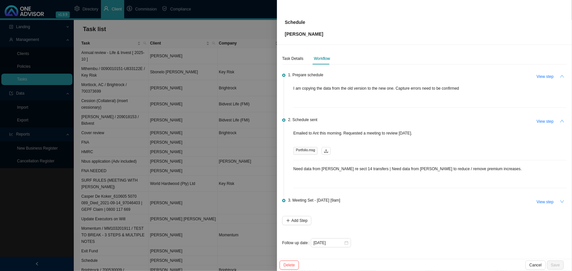
click at [563, 202] on icon "down" at bounding box center [562, 202] width 5 height 5
click at [548, 119] on span "View step" at bounding box center [544, 121] width 17 height 7
type input "Schedule sent"
type textarea "Need data from [PERSON_NAME] re sect 14 transfers | Need data from [PERSON_NAME…"
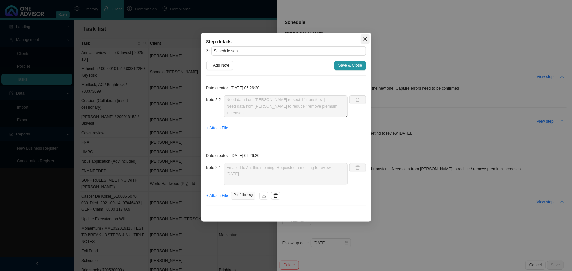
click at [363, 37] on icon "close" at bounding box center [365, 39] width 5 height 5
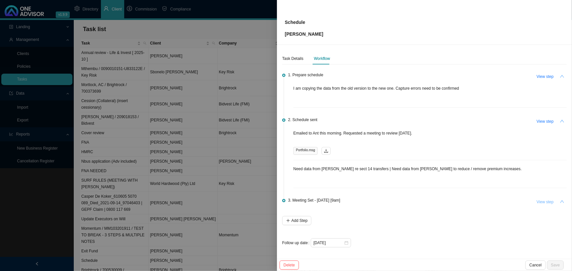
click at [544, 200] on span "View step" at bounding box center [544, 202] width 17 height 7
type input "Meeting Set - [DATE] [9am]"
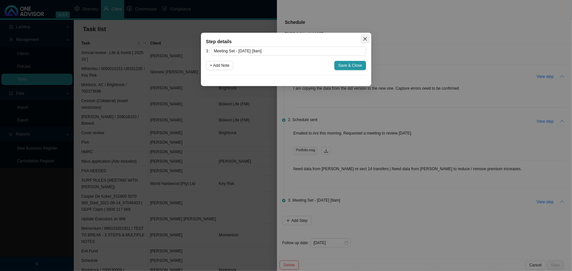
click at [366, 38] on icon "close" at bounding box center [365, 39] width 5 height 5
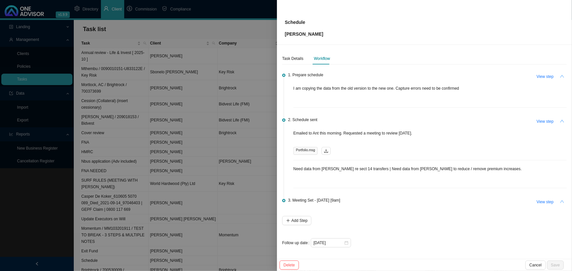
click at [249, 196] on div at bounding box center [286, 135] width 572 height 271
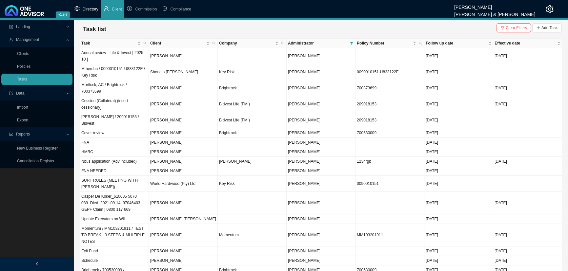
click at [91, 9] on span "Directory" at bounding box center [91, 9] width 16 height 5
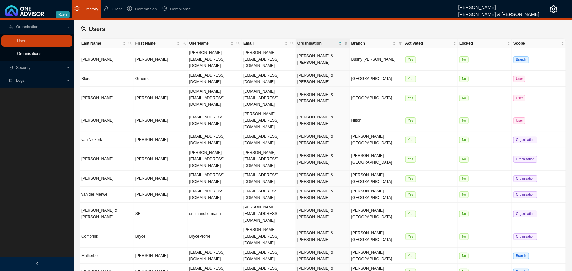
click at [39, 54] on link "Organisations" at bounding box center [29, 53] width 24 height 5
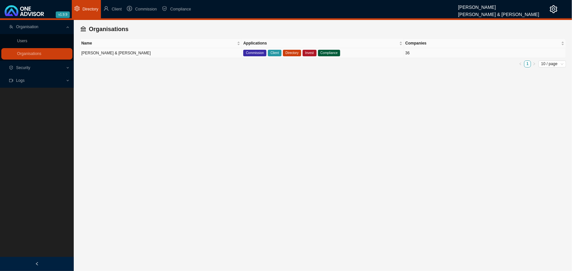
click at [156, 51] on td "[PERSON_NAME] & [PERSON_NAME]" at bounding box center [161, 53] width 162 height 10
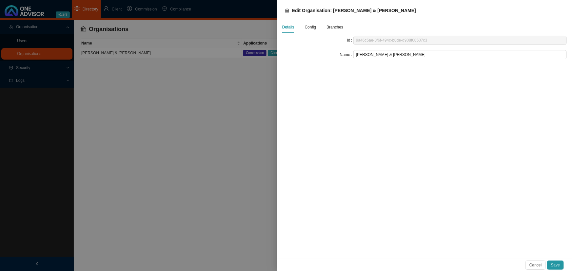
click at [310, 27] on span "Config" at bounding box center [310, 27] width 11 height 4
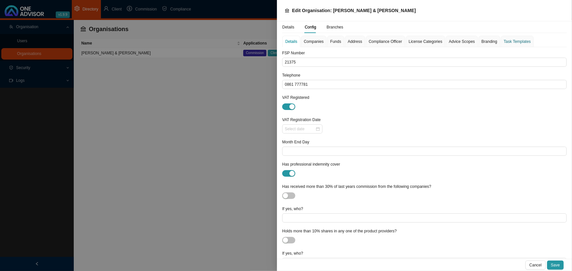
click at [513, 40] on div "Task Templates" at bounding box center [517, 41] width 27 height 7
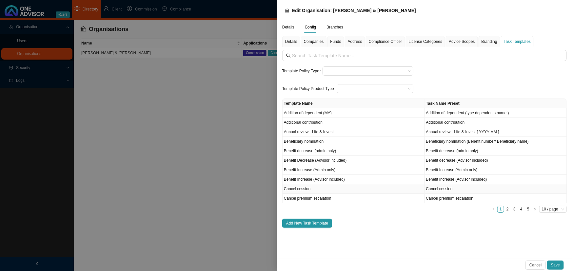
click at [315, 188] on td "Cancel cession" at bounding box center [353, 189] width 142 height 10
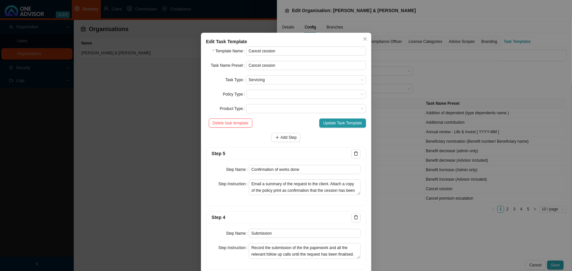
click at [168, 101] on div "Edit Task Template Template Name Cancel cession Task Name Preset Cancel cession…" at bounding box center [286, 135] width 572 height 271
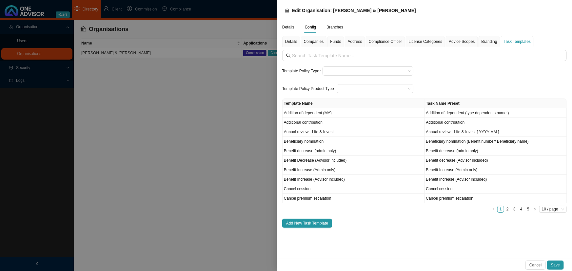
click at [147, 94] on div at bounding box center [286, 135] width 572 height 271
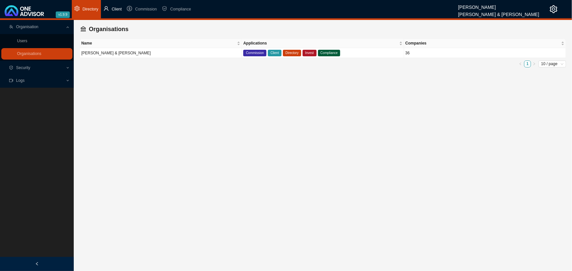
click at [114, 8] on span "Client" at bounding box center [117, 9] width 10 height 5
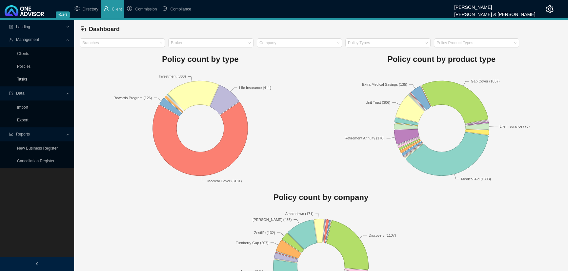
click at [24, 77] on link "Tasks" at bounding box center [22, 79] width 10 height 5
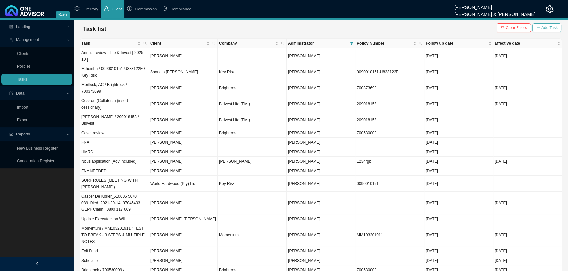
click at [549, 26] on span "Add Task" at bounding box center [549, 28] width 16 height 7
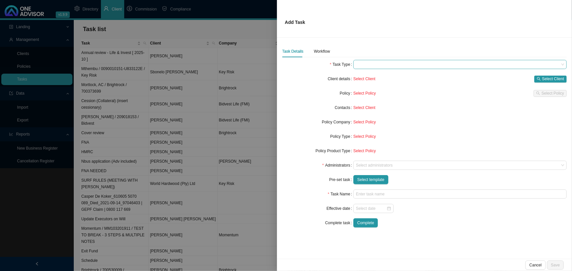
click at [383, 61] on span at bounding box center [460, 64] width 208 height 9
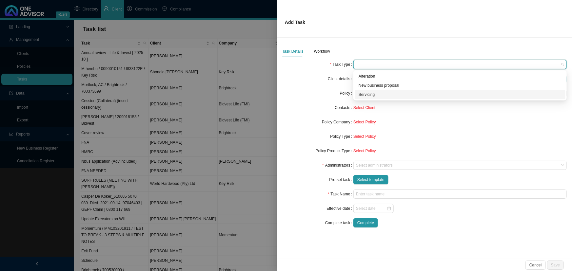
click at [376, 92] on div "Servicing" at bounding box center [459, 94] width 203 height 7
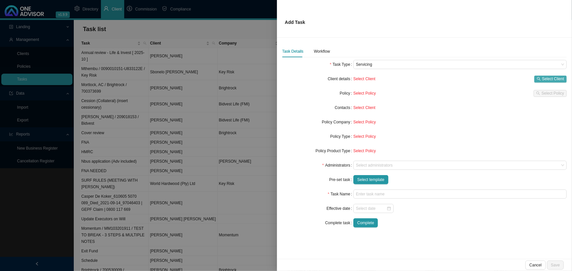
click at [556, 78] on span "Select Client" at bounding box center [553, 79] width 22 height 7
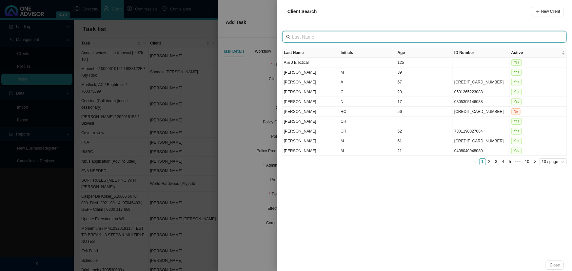
click at [327, 35] on input "text" at bounding box center [425, 36] width 266 height 7
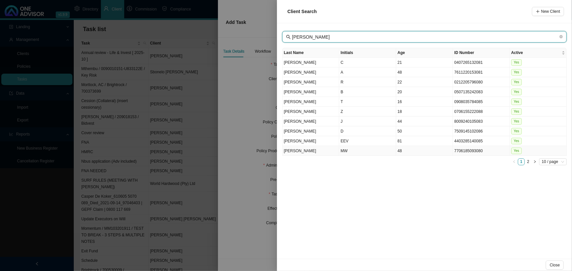
type input "[PERSON_NAME]"
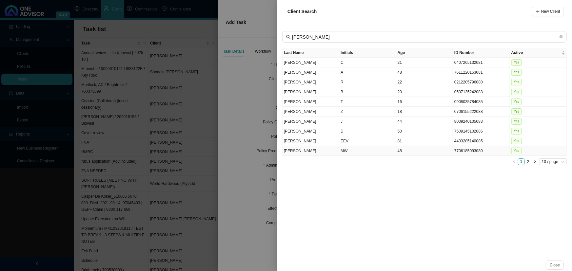
click at [361, 152] on td "MW" at bounding box center [367, 151] width 57 height 10
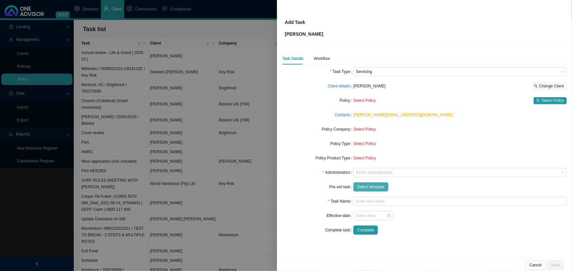
click at [374, 187] on span "Select template" at bounding box center [370, 187] width 27 height 7
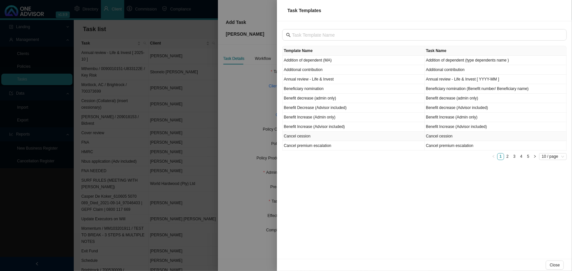
click at [306, 135] on td "Cancel cession" at bounding box center [353, 137] width 142 height 10
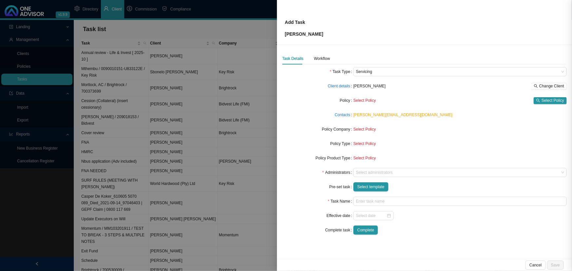
type input "Cancel cession"
click at [320, 58] on div "Workflow" at bounding box center [322, 58] width 16 height 7
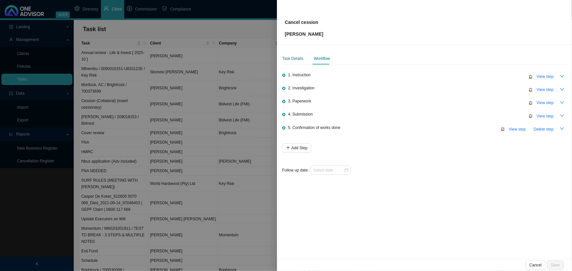
click at [296, 57] on div "Task Details" at bounding box center [292, 58] width 21 height 7
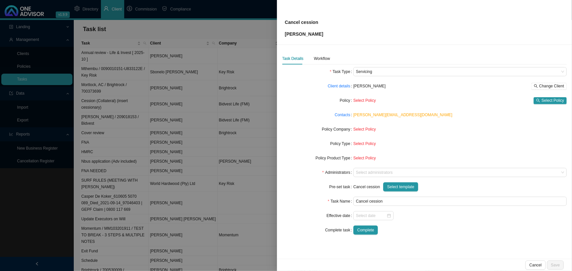
click at [255, 26] on div at bounding box center [286, 135] width 572 height 271
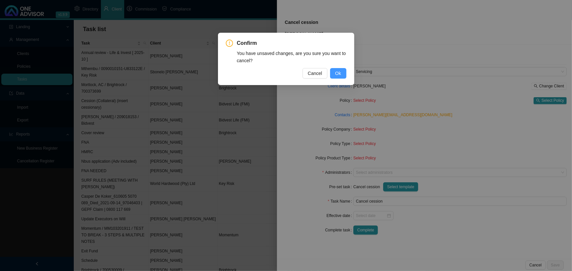
click at [340, 75] on span "Ok" at bounding box center [338, 73] width 6 height 7
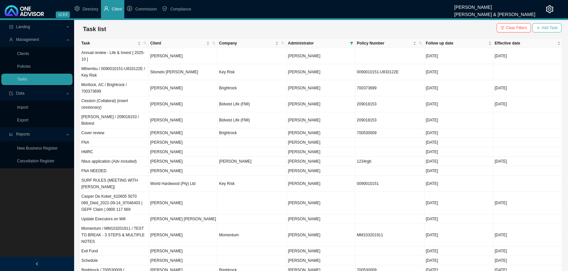
click at [546, 27] on span "Add Task" at bounding box center [549, 28] width 16 height 7
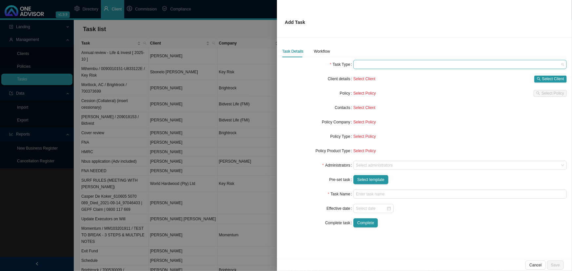
click at [369, 65] on span at bounding box center [460, 64] width 208 height 9
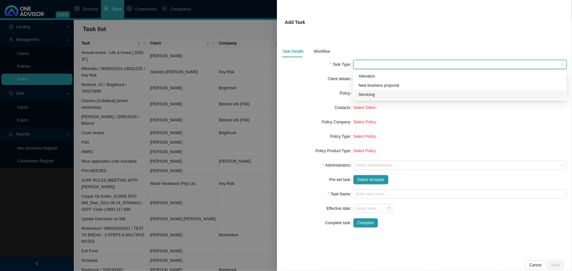
click at [373, 95] on div "Servicing" at bounding box center [459, 94] width 203 height 7
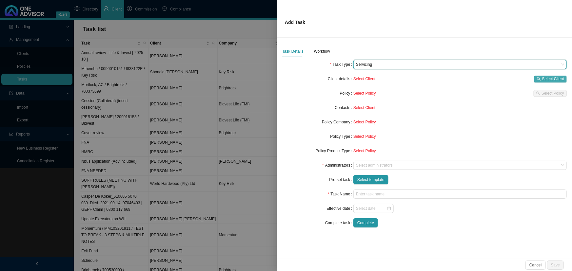
click at [549, 80] on span "Select Client" at bounding box center [553, 79] width 22 height 7
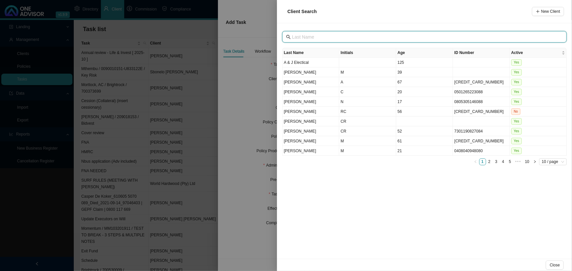
click at [308, 36] on input "text" at bounding box center [425, 36] width 266 height 7
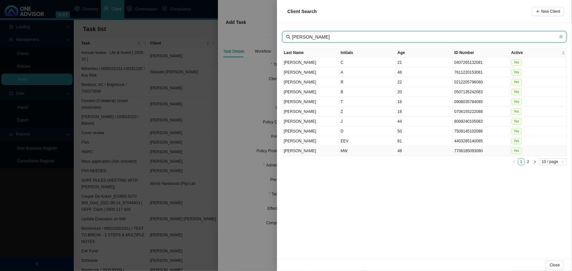
type input "[PERSON_NAME]"
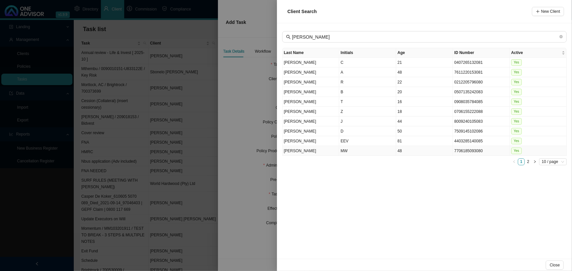
click at [334, 148] on td "[PERSON_NAME]" at bounding box center [310, 151] width 57 height 10
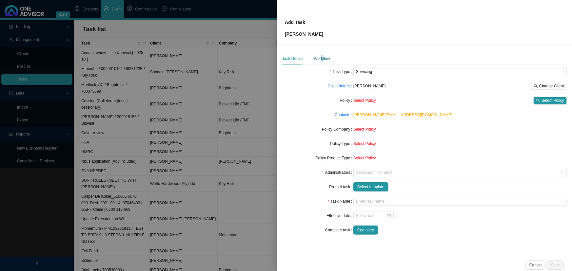
click at [321, 58] on div "Workflow" at bounding box center [322, 58] width 16 height 7
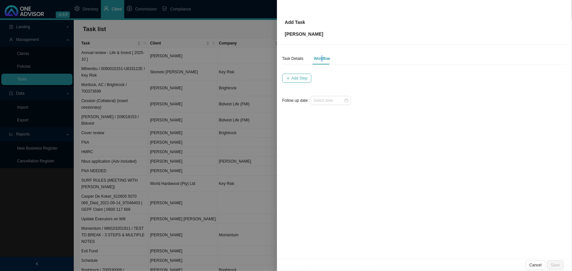
click at [294, 79] on span "Add Step" at bounding box center [299, 78] width 16 height 7
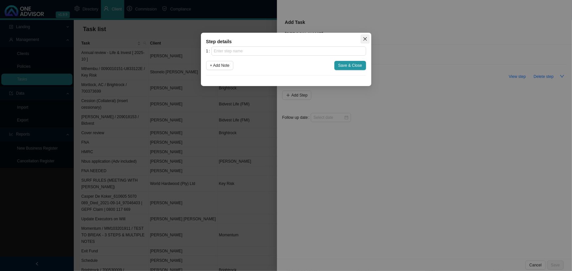
click at [366, 38] on icon "close" at bounding box center [365, 39] width 4 height 4
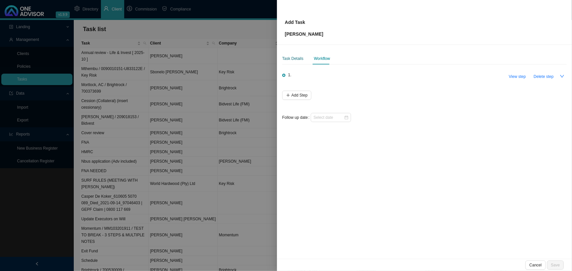
click at [295, 58] on div "Task Details" at bounding box center [292, 58] width 21 height 7
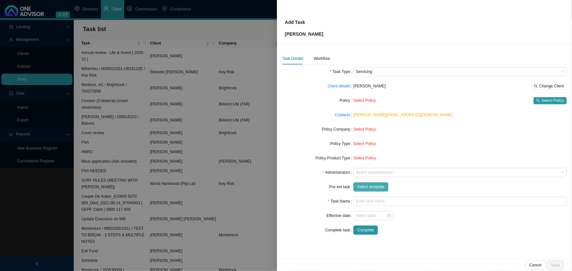
click at [366, 187] on span "Select template" at bounding box center [370, 187] width 27 height 7
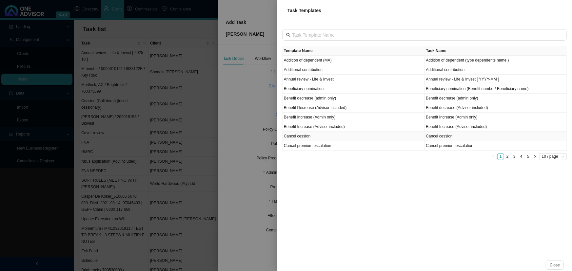
click at [306, 136] on td "Cancel cession" at bounding box center [353, 137] width 142 height 10
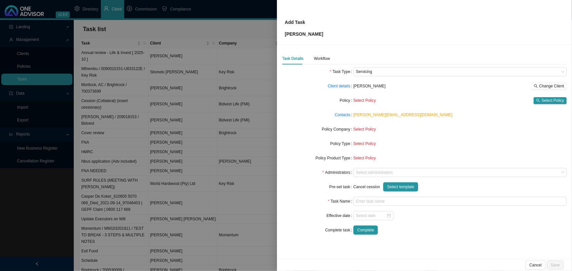
type input "Cancel cession"
click at [321, 58] on div "Workflow" at bounding box center [322, 58] width 16 height 7
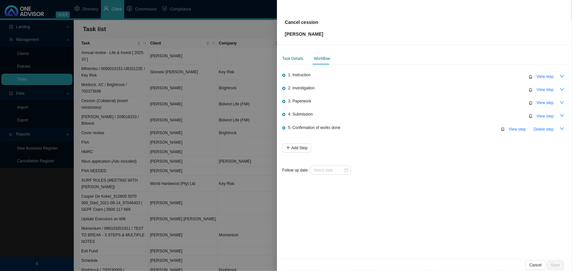
click at [293, 57] on div "Task Details" at bounding box center [292, 58] width 21 height 7
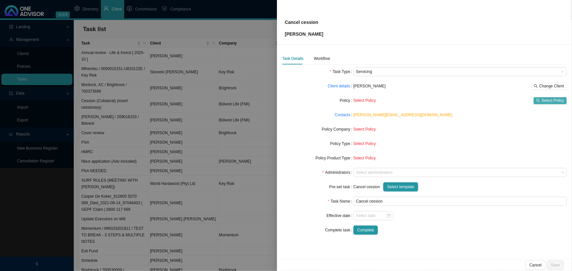
click at [550, 101] on span "Select Policy" at bounding box center [552, 100] width 23 height 7
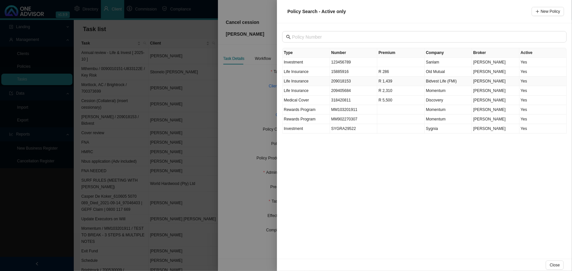
click at [311, 82] on td "Life Insurance" at bounding box center [306, 82] width 48 height 10
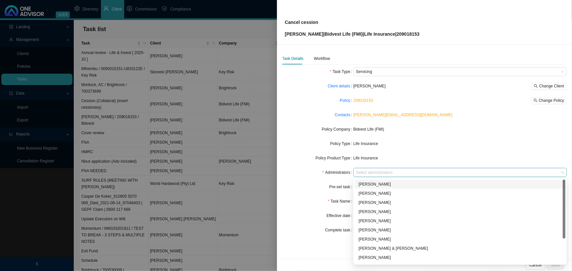
click at [361, 174] on div at bounding box center [457, 172] width 204 height 5
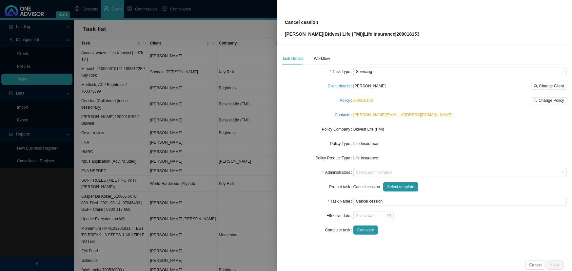
click at [304, 180] on form "Task Type Servicing Client details [PERSON_NAME] Change Client Policy 209018153…" at bounding box center [424, 151] width 284 height 168
click at [321, 56] on div "Workflow" at bounding box center [322, 58] width 16 height 7
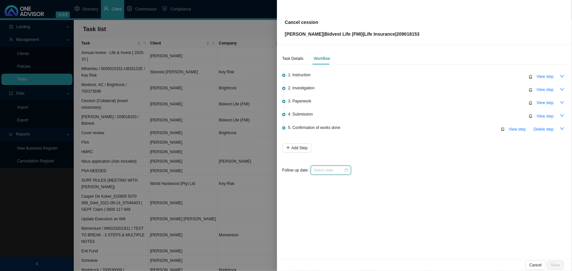
click at [318, 169] on input at bounding box center [328, 170] width 30 height 7
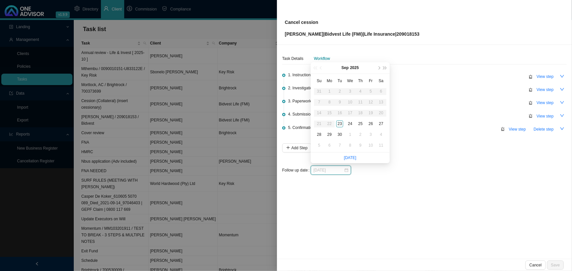
type input "[DATE]"
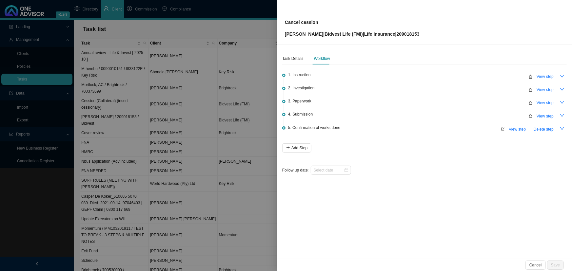
click at [319, 215] on div "Task Details Workflow 1. Instruction View step 2. Investigation View step 3. Pa…" at bounding box center [424, 152] width 295 height 214
click at [127, 54] on div at bounding box center [286, 135] width 572 height 271
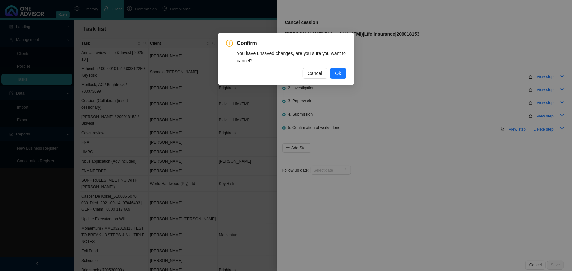
click at [337, 72] on span "Ok" at bounding box center [338, 73] width 6 height 7
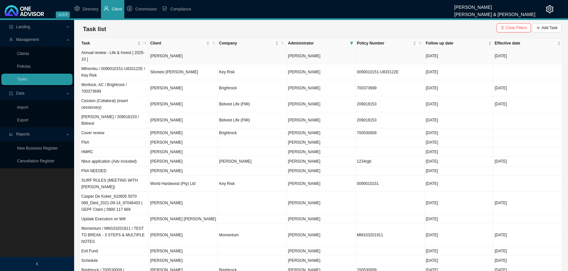
click at [111, 55] on td "Annual review - Life & Invest [ 2025-10 ]" at bounding box center [114, 56] width 69 height 16
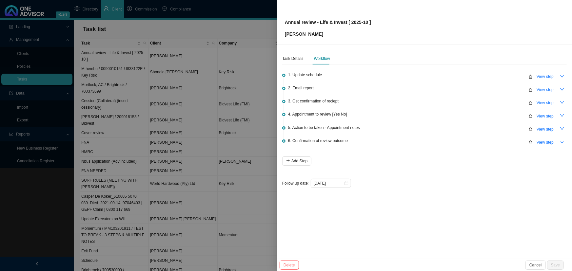
click at [179, 11] on div at bounding box center [286, 135] width 572 height 271
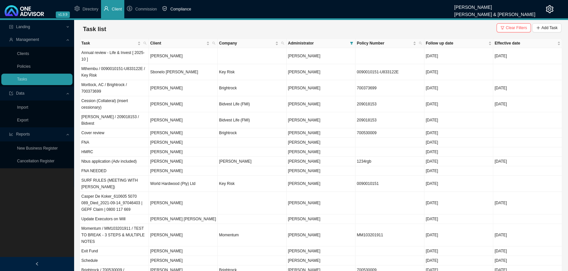
click at [180, 10] on span "Compliance" at bounding box center [180, 9] width 21 height 5
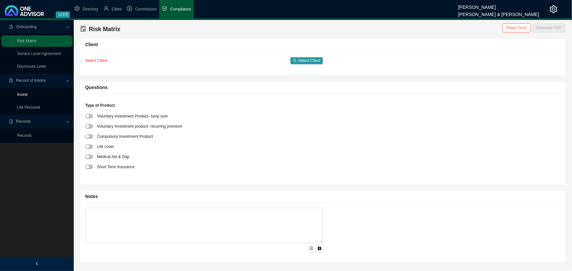
click at [24, 93] on link "Invest" at bounding box center [22, 94] width 10 height 5
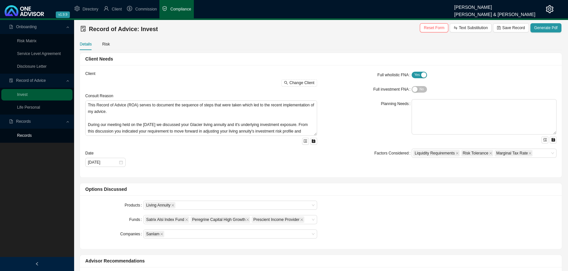
click at [32, 135] on link "Records" at bounding box center [24, 135] width 15 height 5
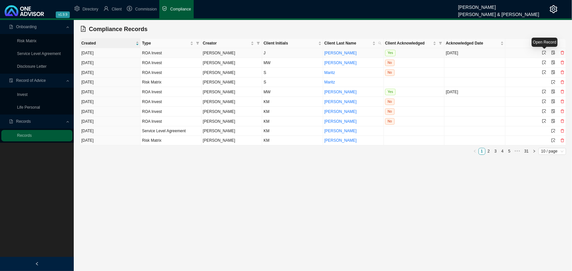
click at [545, 51] on icon "select" at bounding box center [544, 53] width 4 height 4
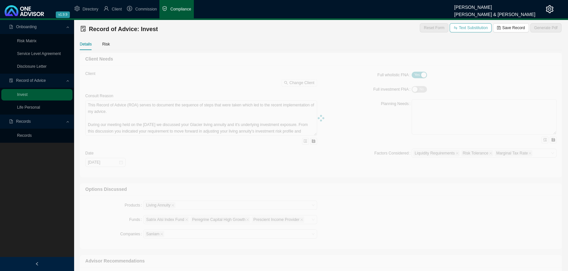
type textarea "You wanted to asses your savings and investment plans. Our consult established …"
type textarea "Retirement Education Savings"
type textarea "+ LOREMIPSUM DOLORSIT - AMETC ADIP E sedd eiusmodtemp Incid Utla et dol magnaal…"
type textarea "You are happy to proceed with all the recommended options above."
type textarea "We discussed an endowment but it was not implemented because your marginal tax …"
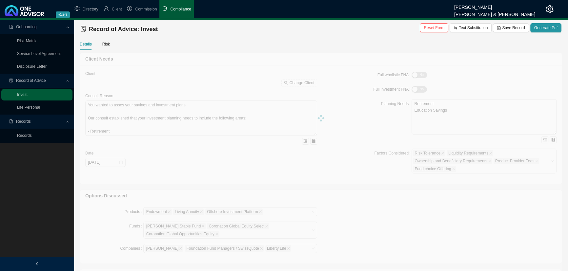
type input "[DATE]"
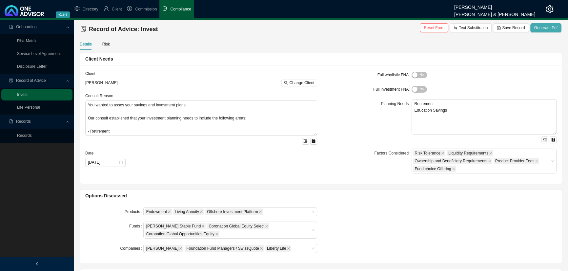
click at [540, 27] on span "Generate Pdf" at bounding box center [545, 28] width 23 height 7
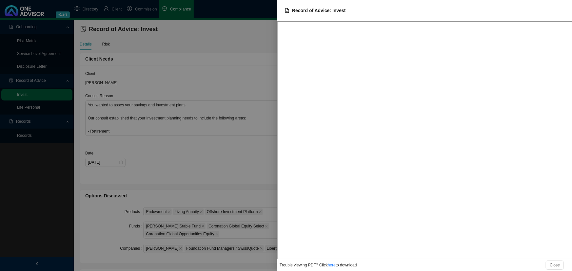
click at [207, 39] on div at bounding box center [286, 135] width 572 height 271
